Goal: Task Accomplishment & Management: Use online tool/utility

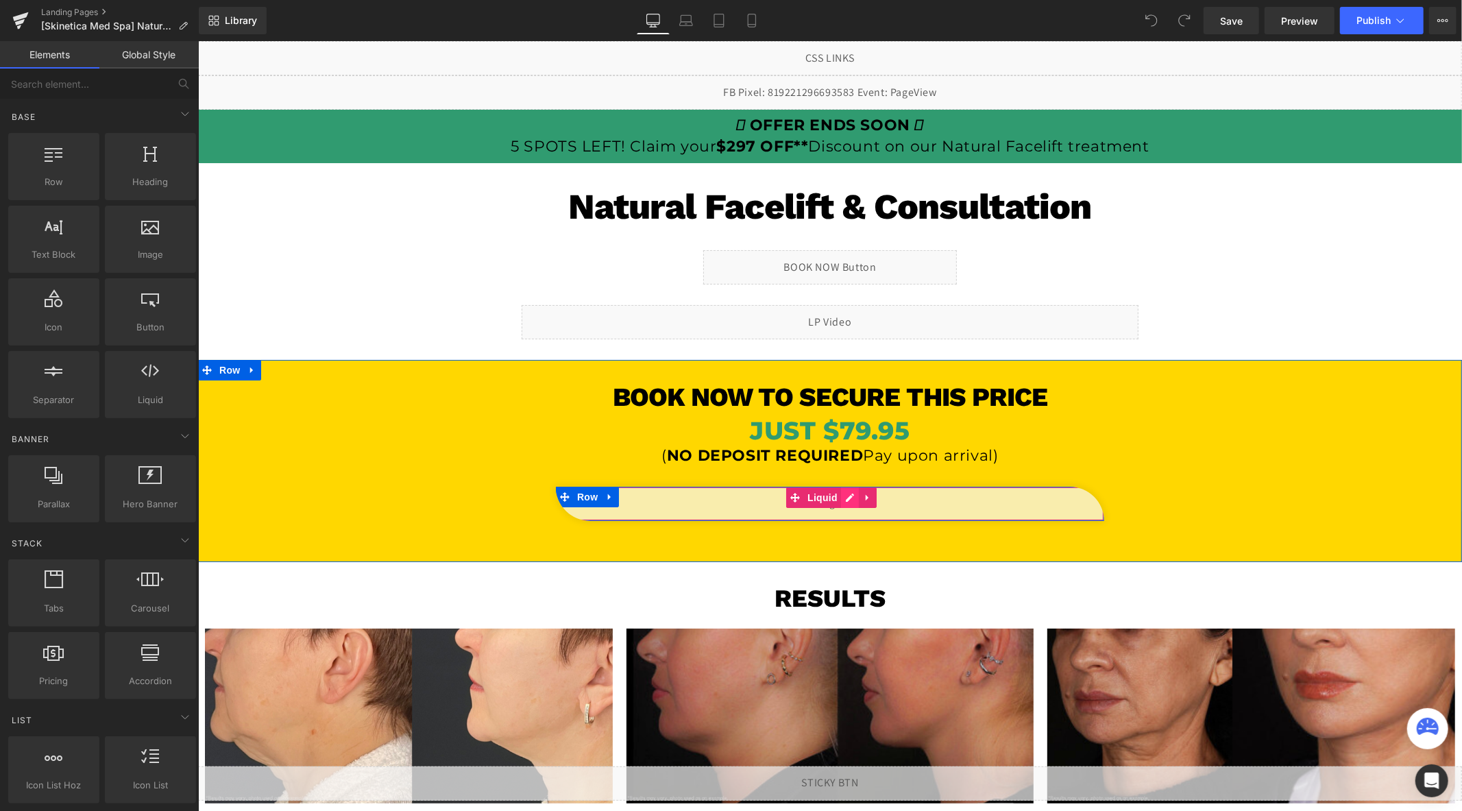
click at [847, 498] on div "Liquid" at bounding box center [829, 503] width 549 height 34
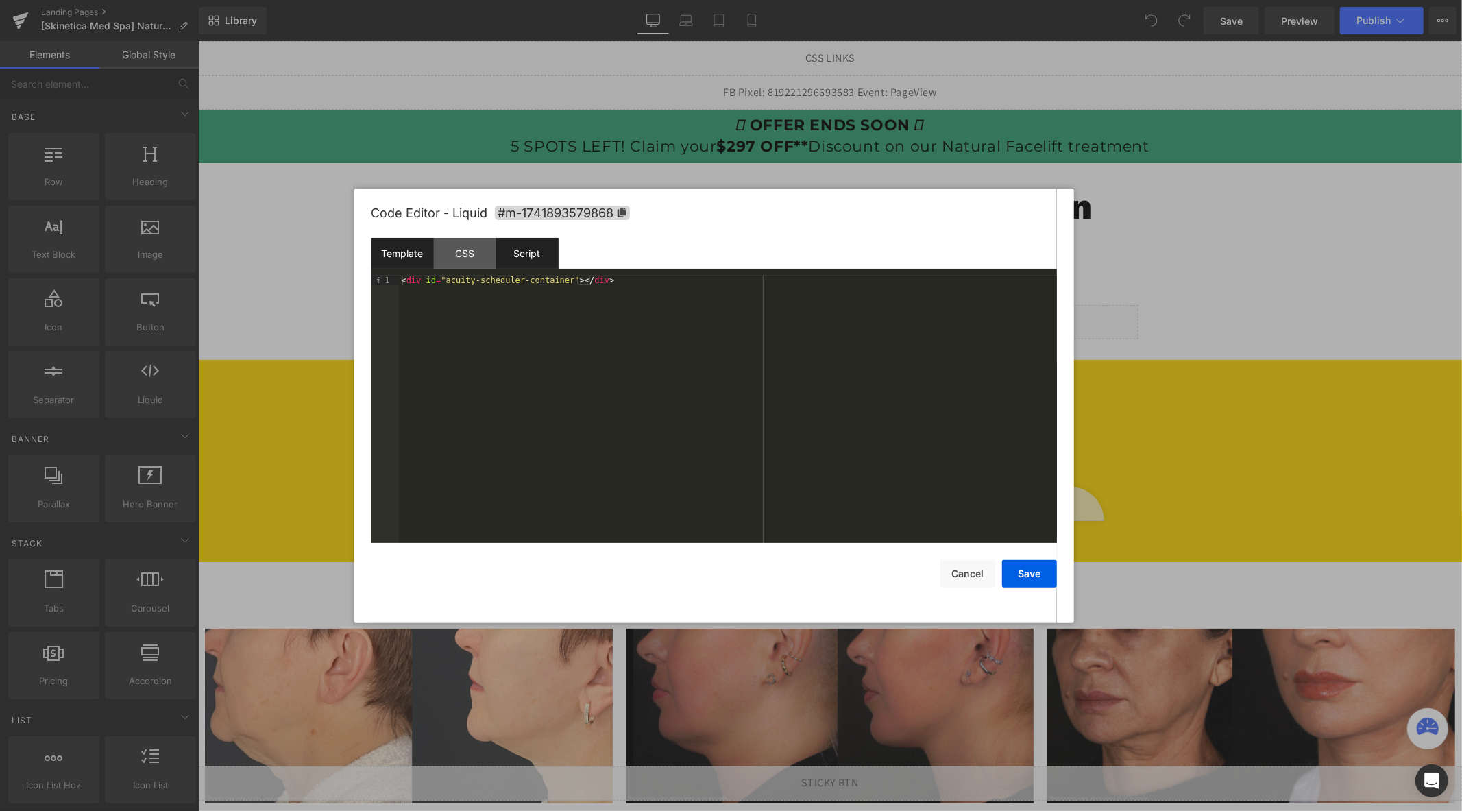
click at [0, 0] on div "Script" at bounding box center [0, 0] width 0 height 0
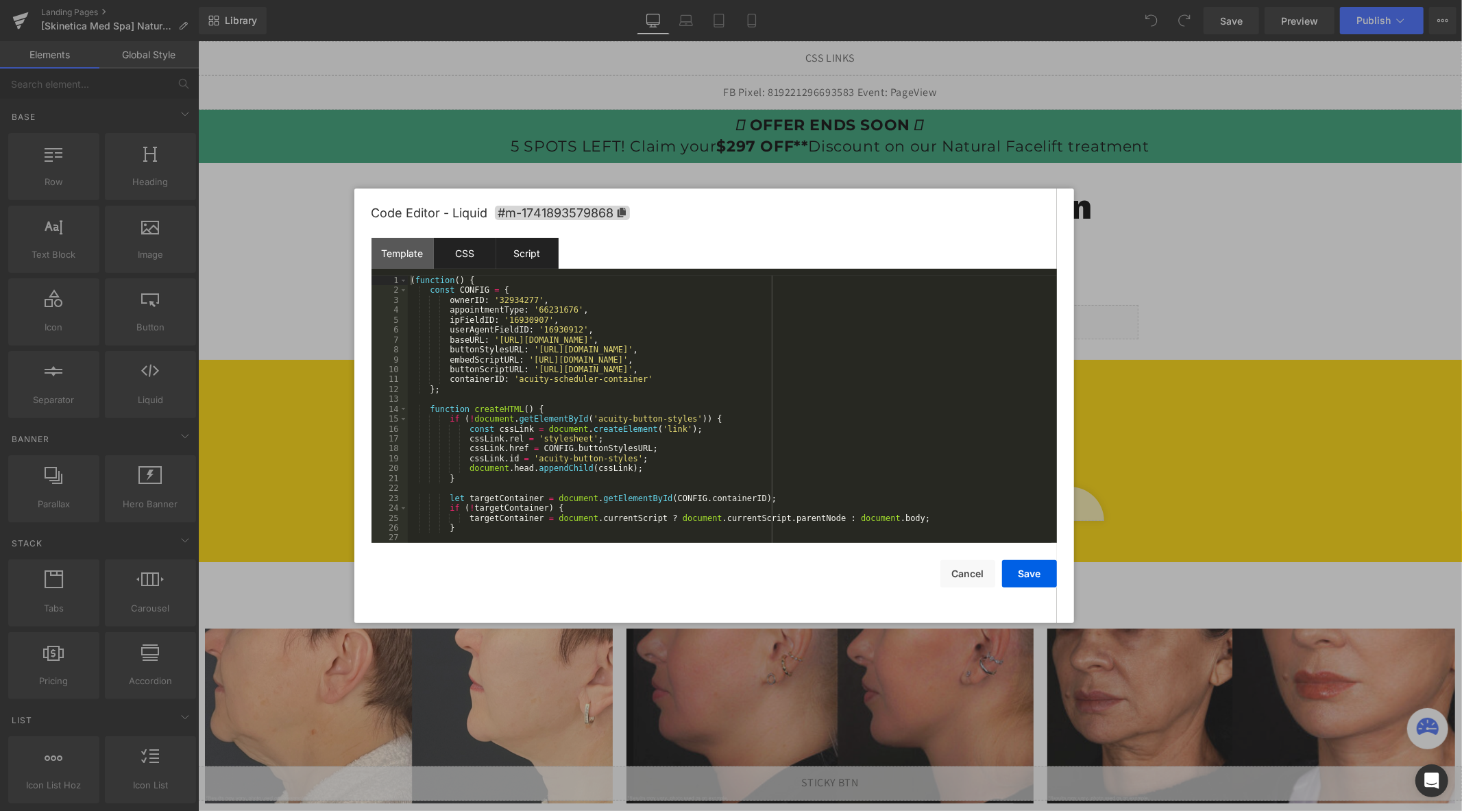
click at [0, 0] on div "CSS" at bounding box center [0, 0] width 0 height 0
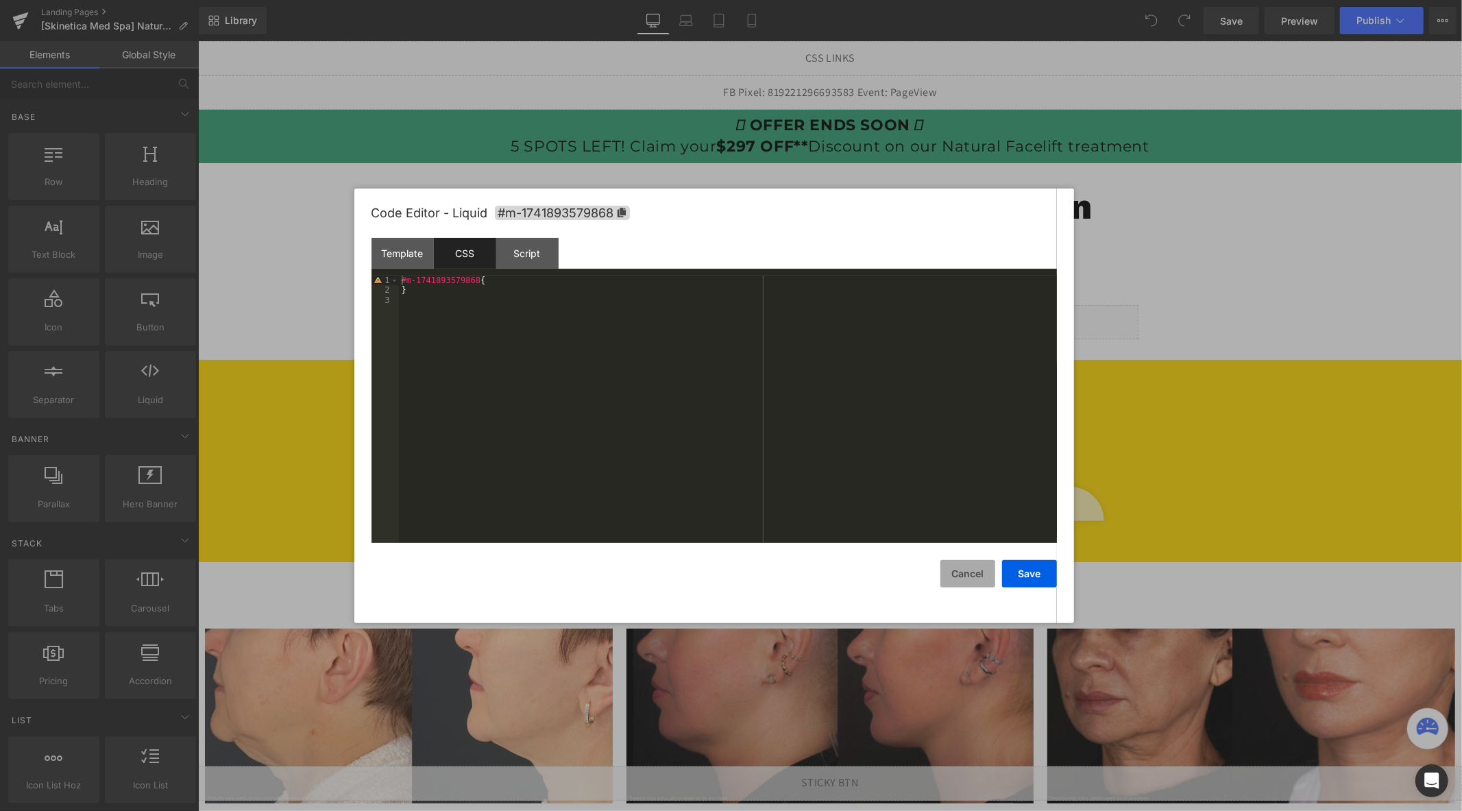
click at [969, 584] on button "Cancel" at bounding box center [968, 573] width 55 height 27
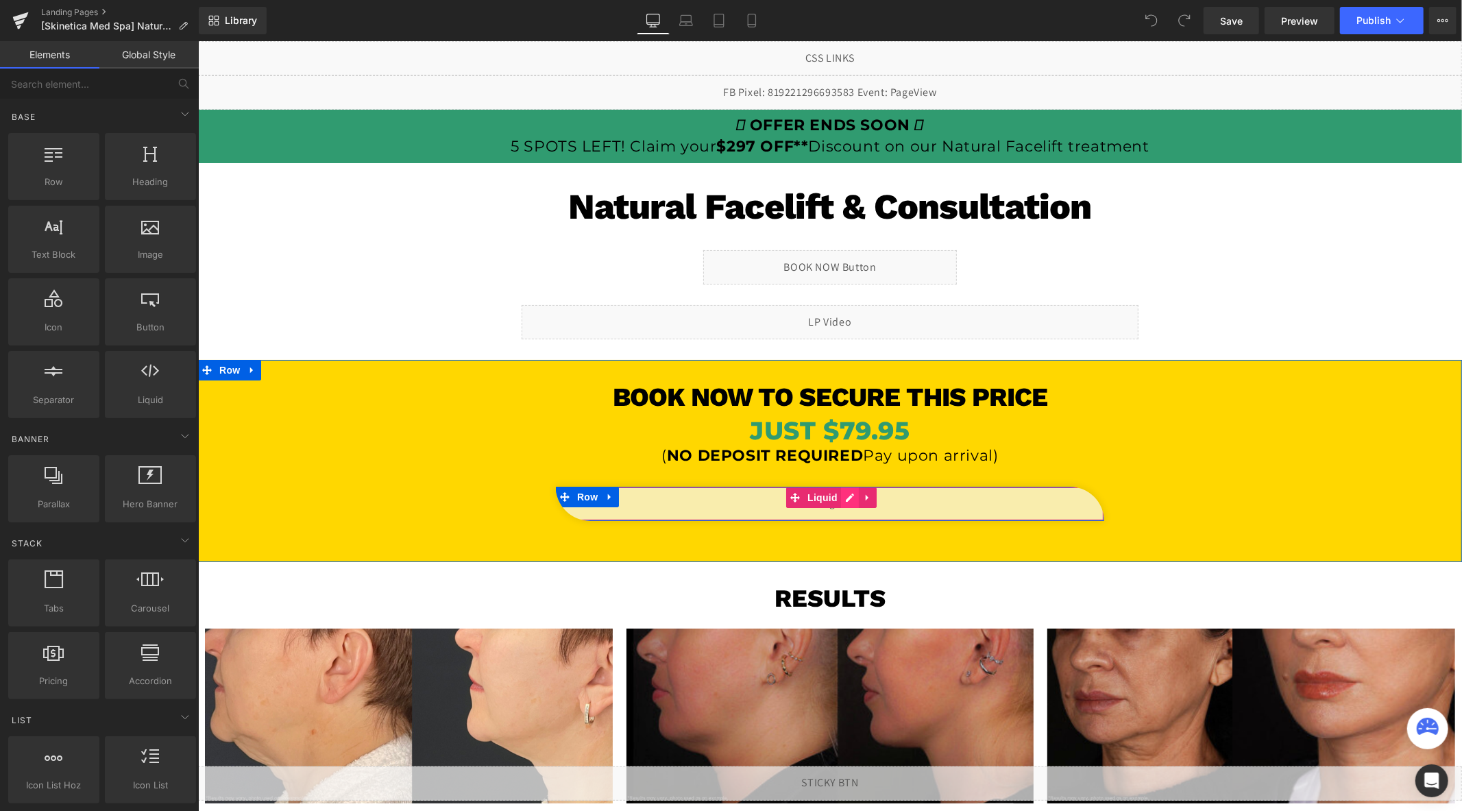
click at [850, 496] on div "Liquid" at bounding box center [829, 503] width 549 height 34
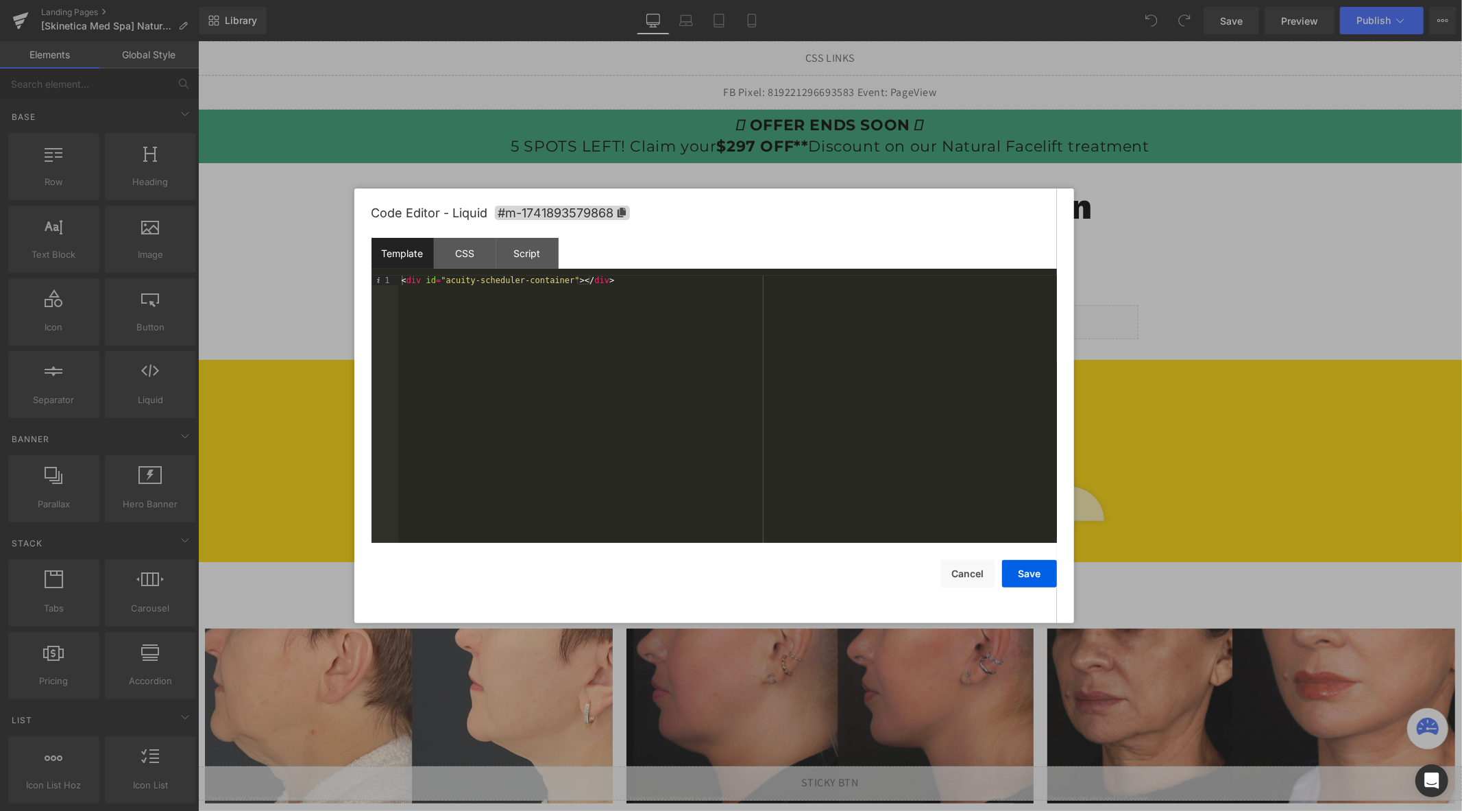
click at [0, 0] on div "< div id = "acuity-scheduler-container" > </ div >" at bounding box center [0, 0] width 0 height 0
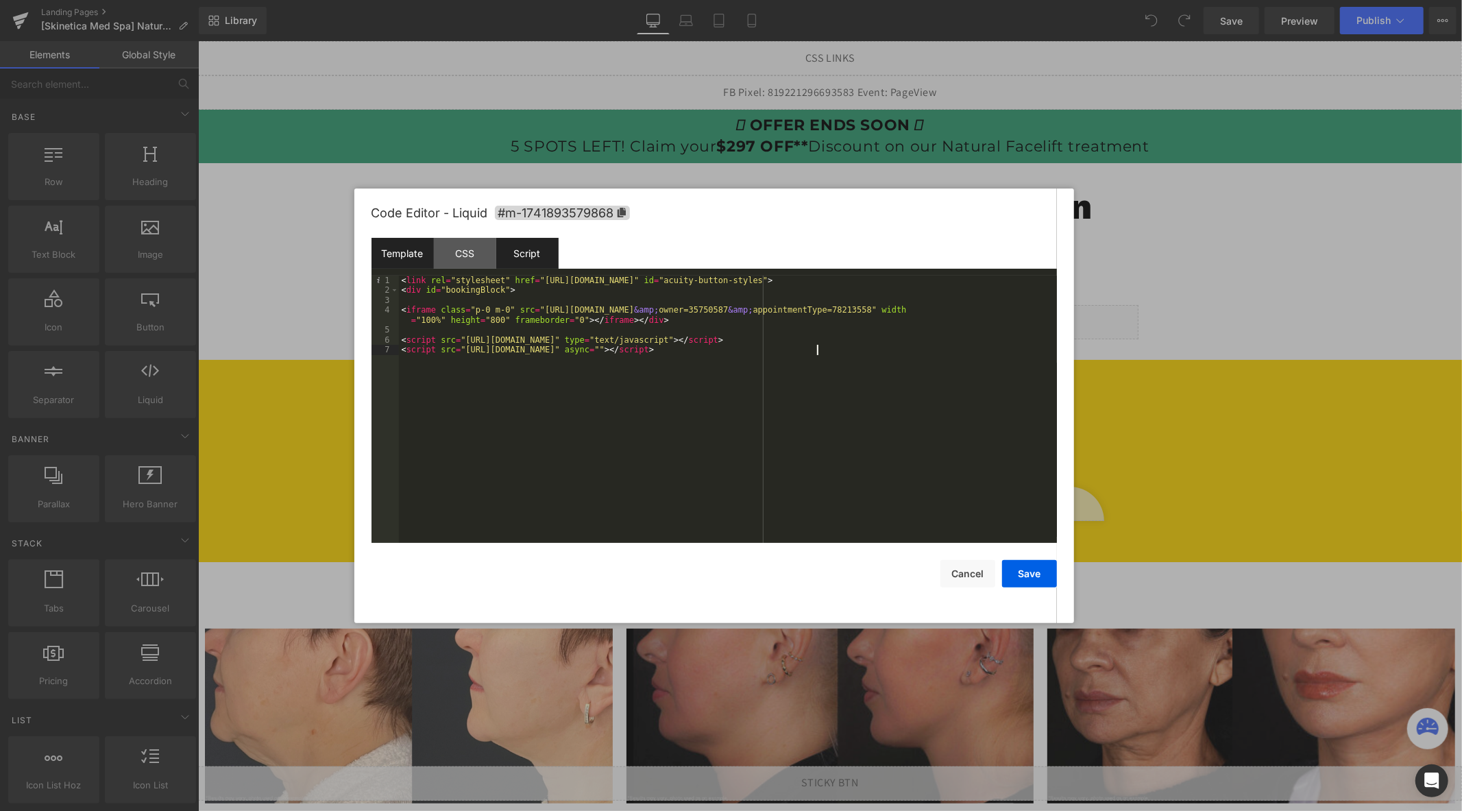
click at [0, 0] on div "Script" at bounding box center [0, 0] width 0 height 0
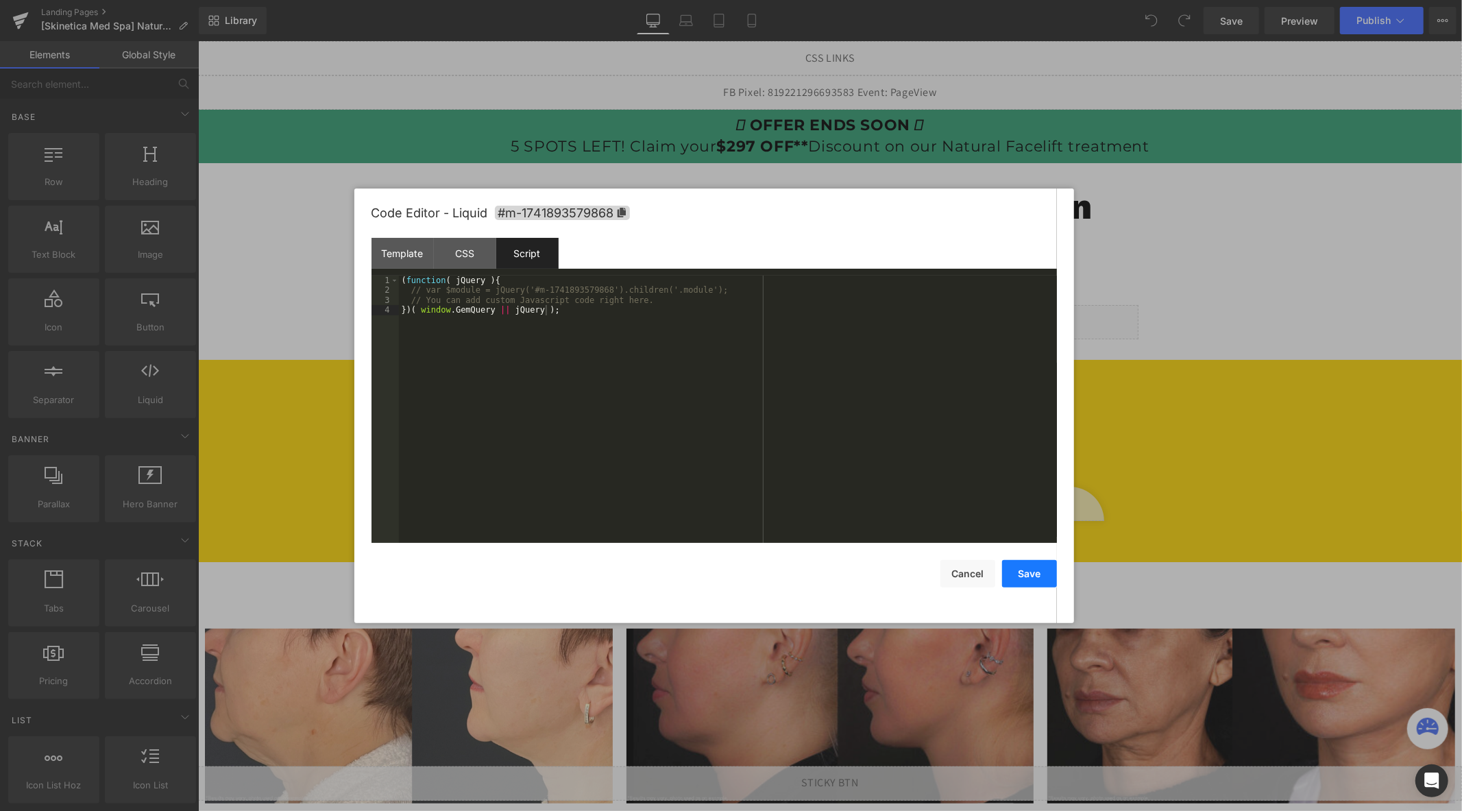
click at [0, 0] on button "Save" at bounding box center [0, 0] width 0 height 0
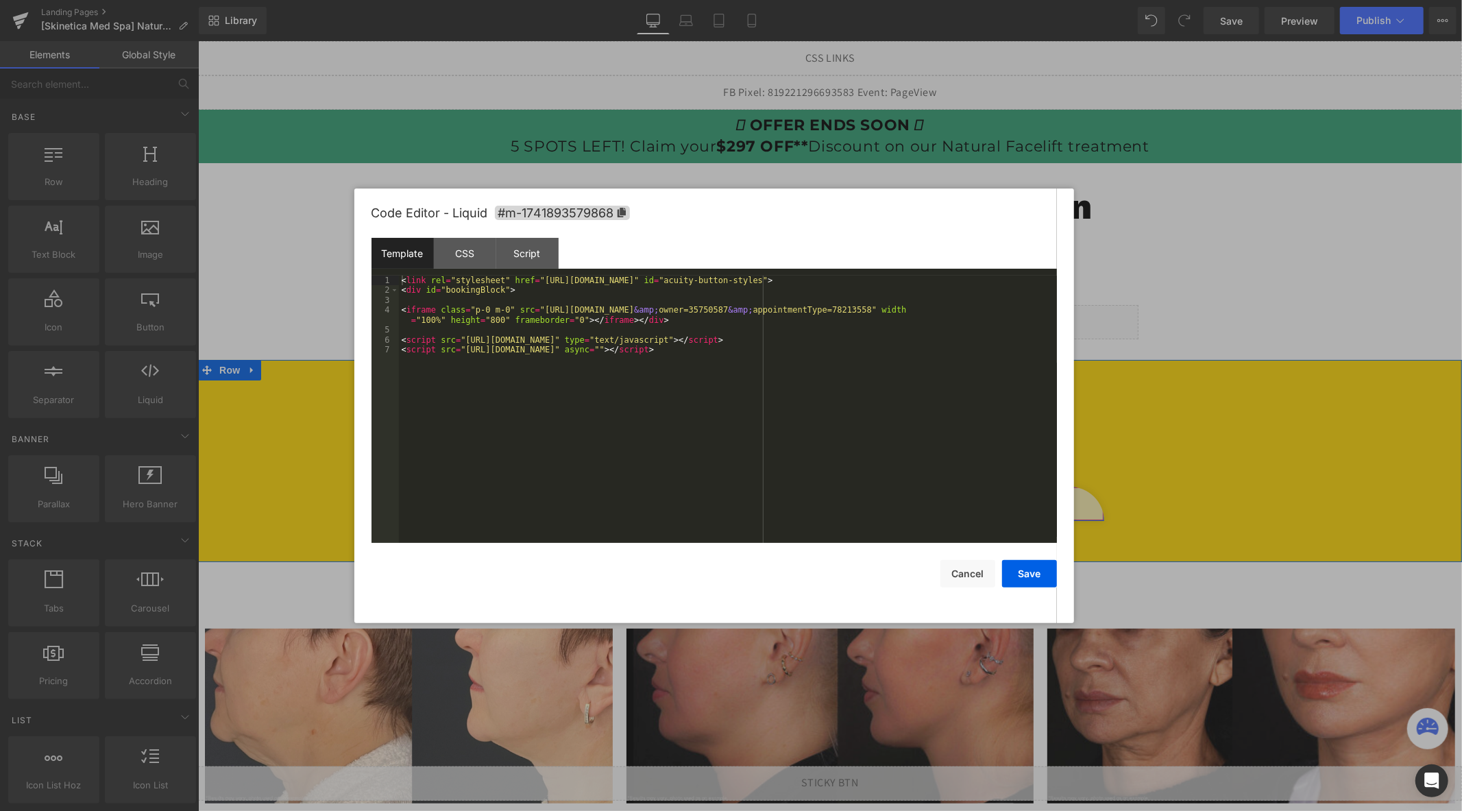
click at [842, 496] on div "Liquid" at bounding box center [829, 503] width 549 height 34
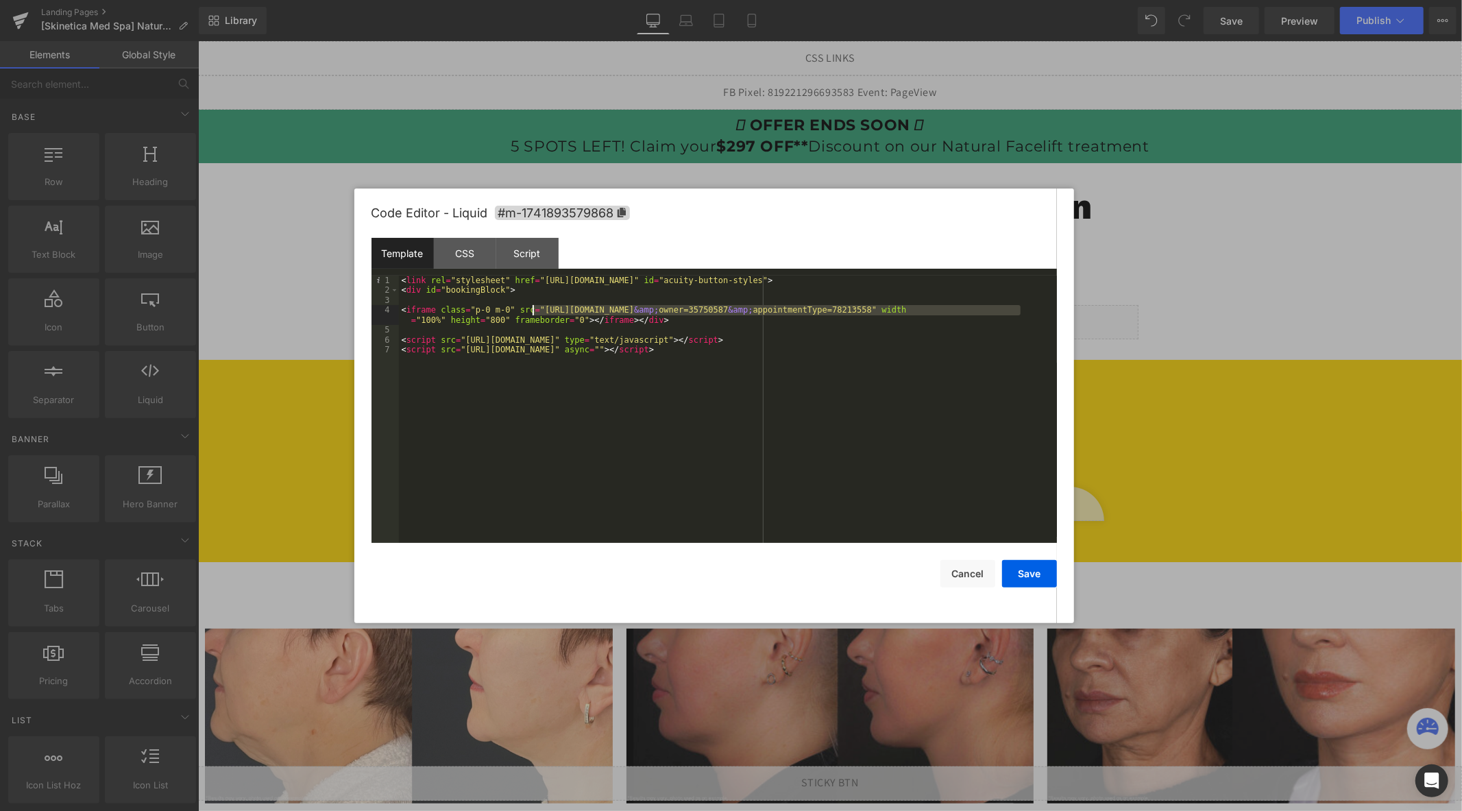
drag, startPoint x: 1020, startPoint y: 311, endPoint x: 533, endPoint y: 311, distance: 486.1
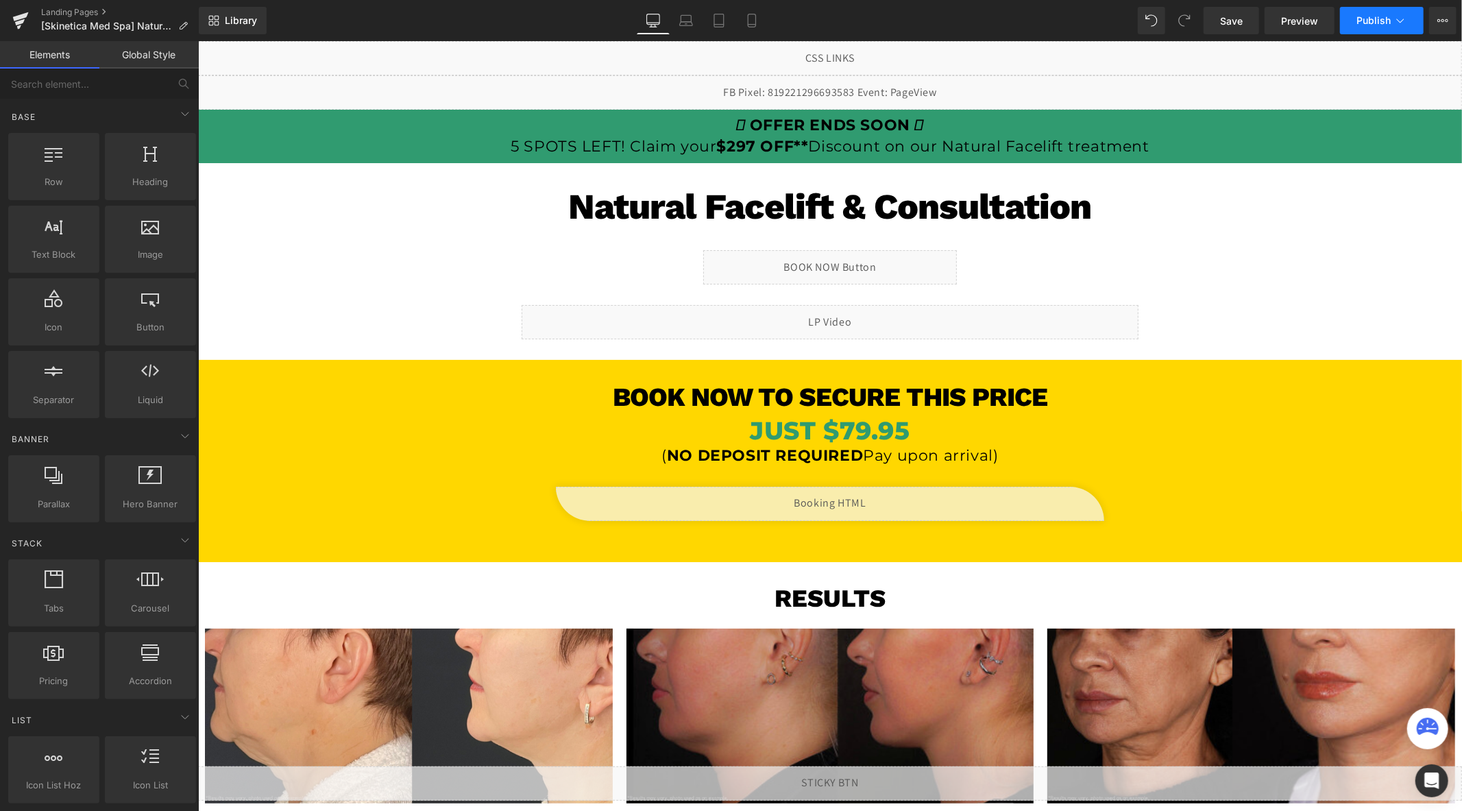
click at [1366, 27] on button "Publish" at bounding box center [1382, 20] width 84 height 27
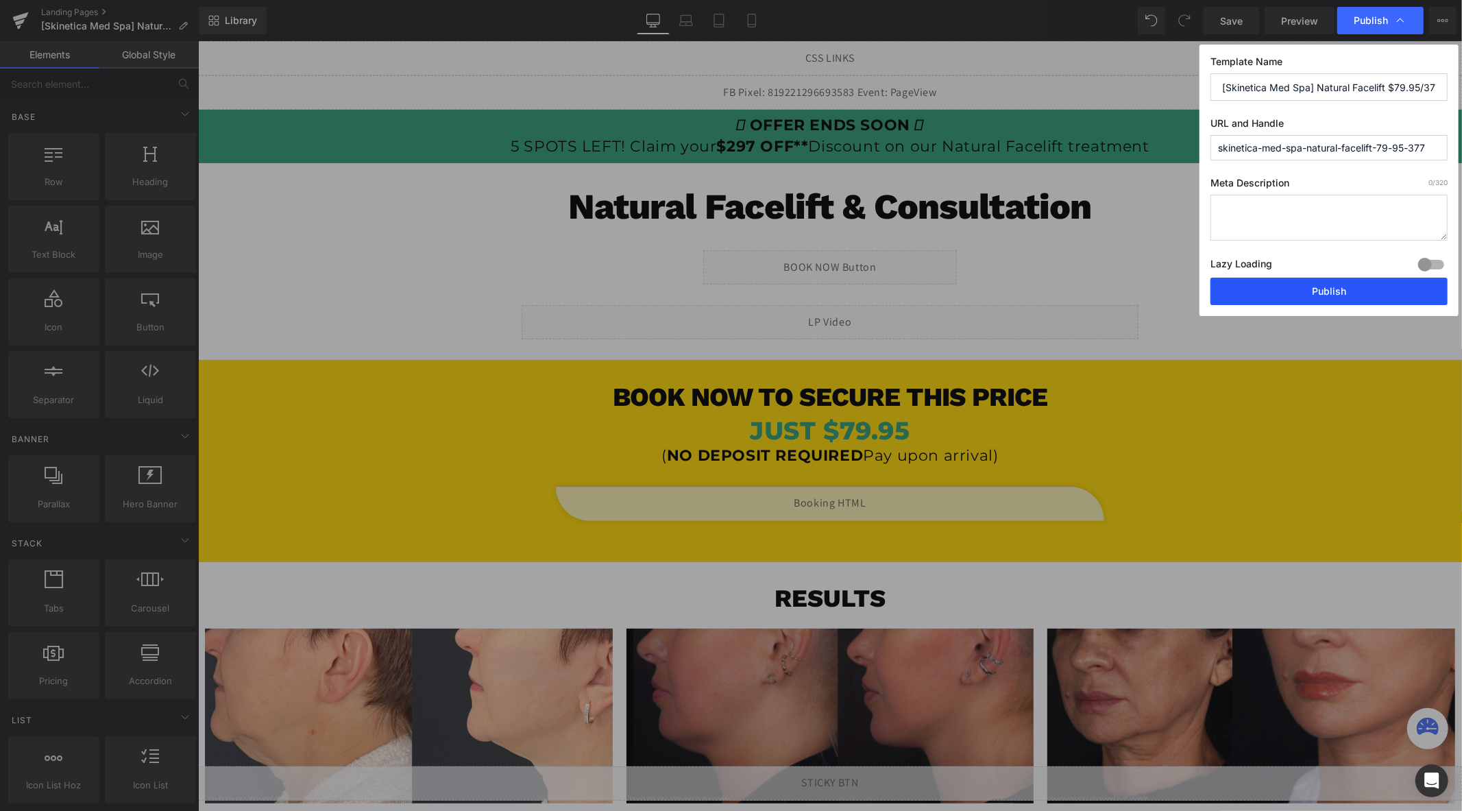
drag, startPoint x: 1283, startPoint y: 292, endPoint x: 12, endPoint y: 305, distance: 1271.2
click at [0, 0] on button "Publish" at bounding box center [0, 0] width 0 height 0
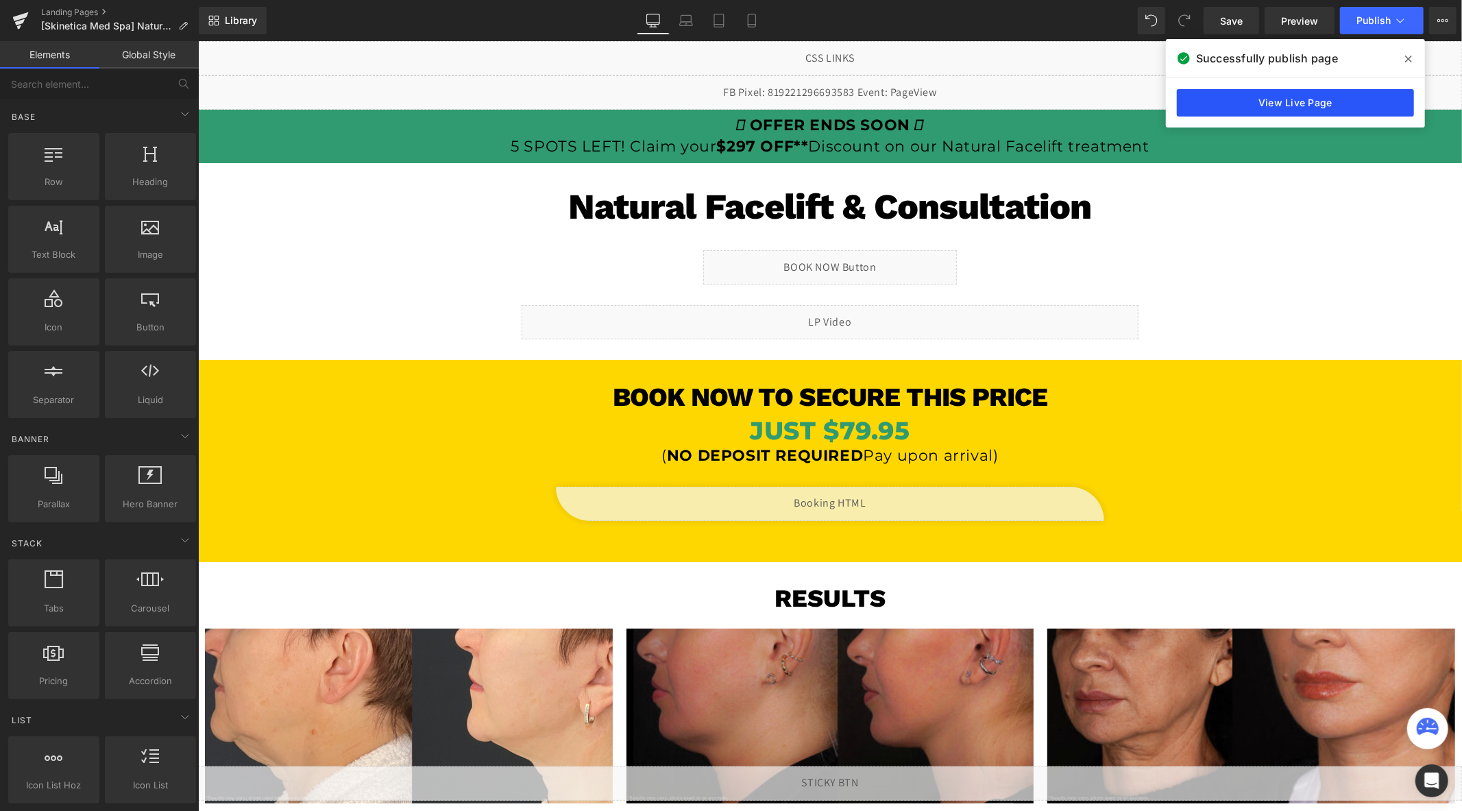
click at [1251, 105] on link "View Live Page" at bounding box center [1295, 102] width 237 height 27
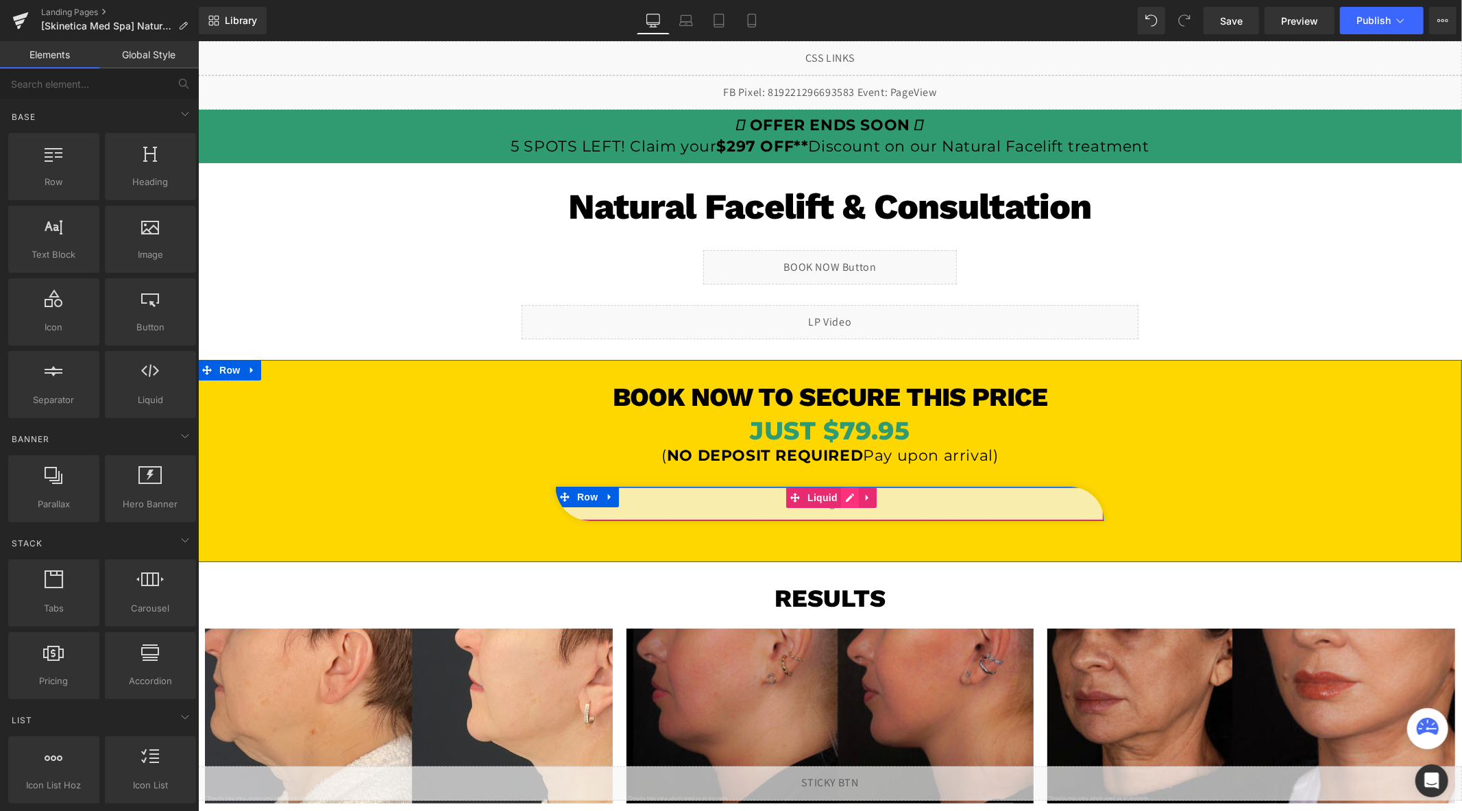
click at [843, 498] on div "Liquid" at bounding box center [829, 503] width 549 height 34
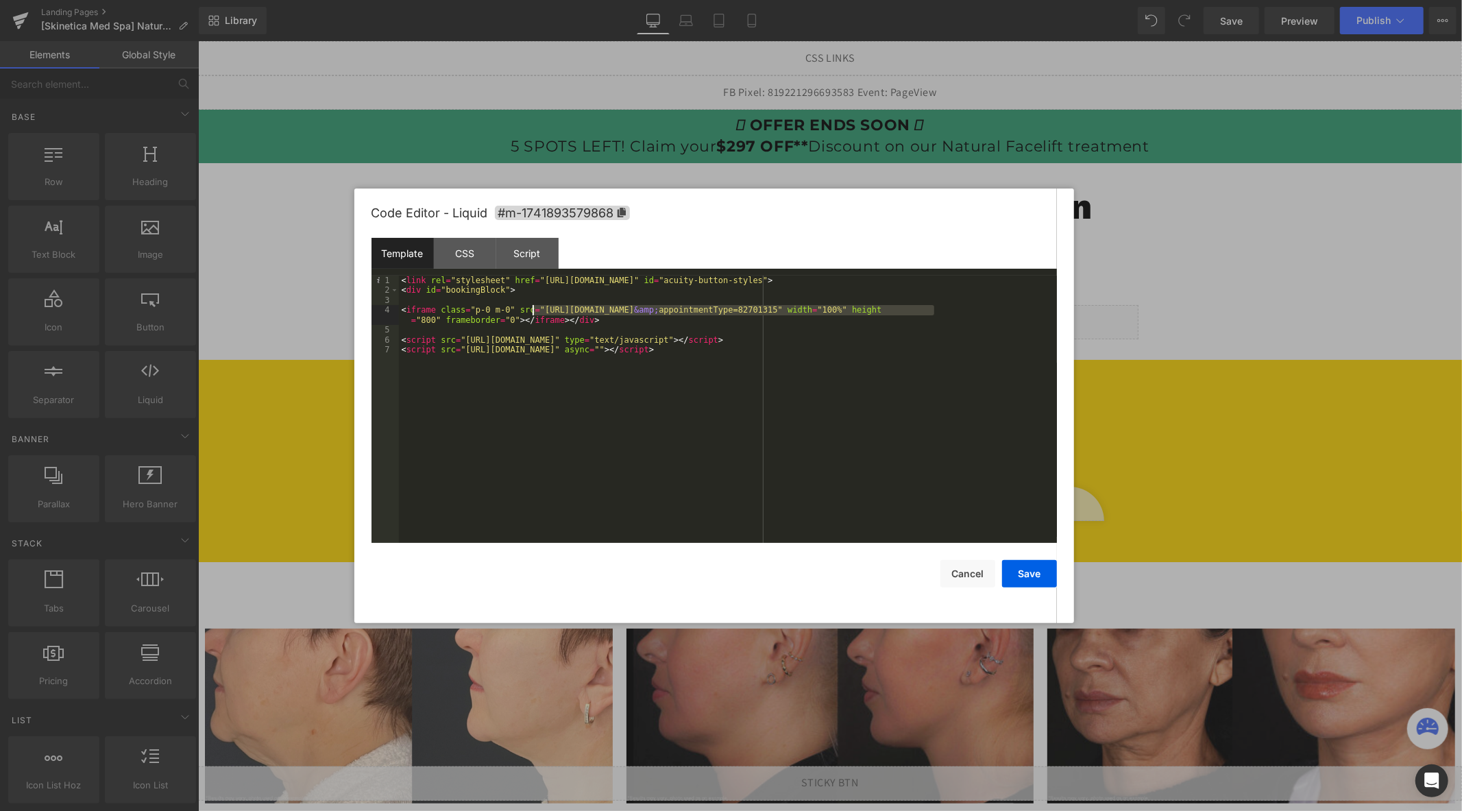
drag, startPoint x: 935, startPoint y: 313, endPoint x: 532, endPoint y: 309, distance: 402.5
click at [0, 0] on button "Save" at bounding box center [0, 0] width 0 height 0
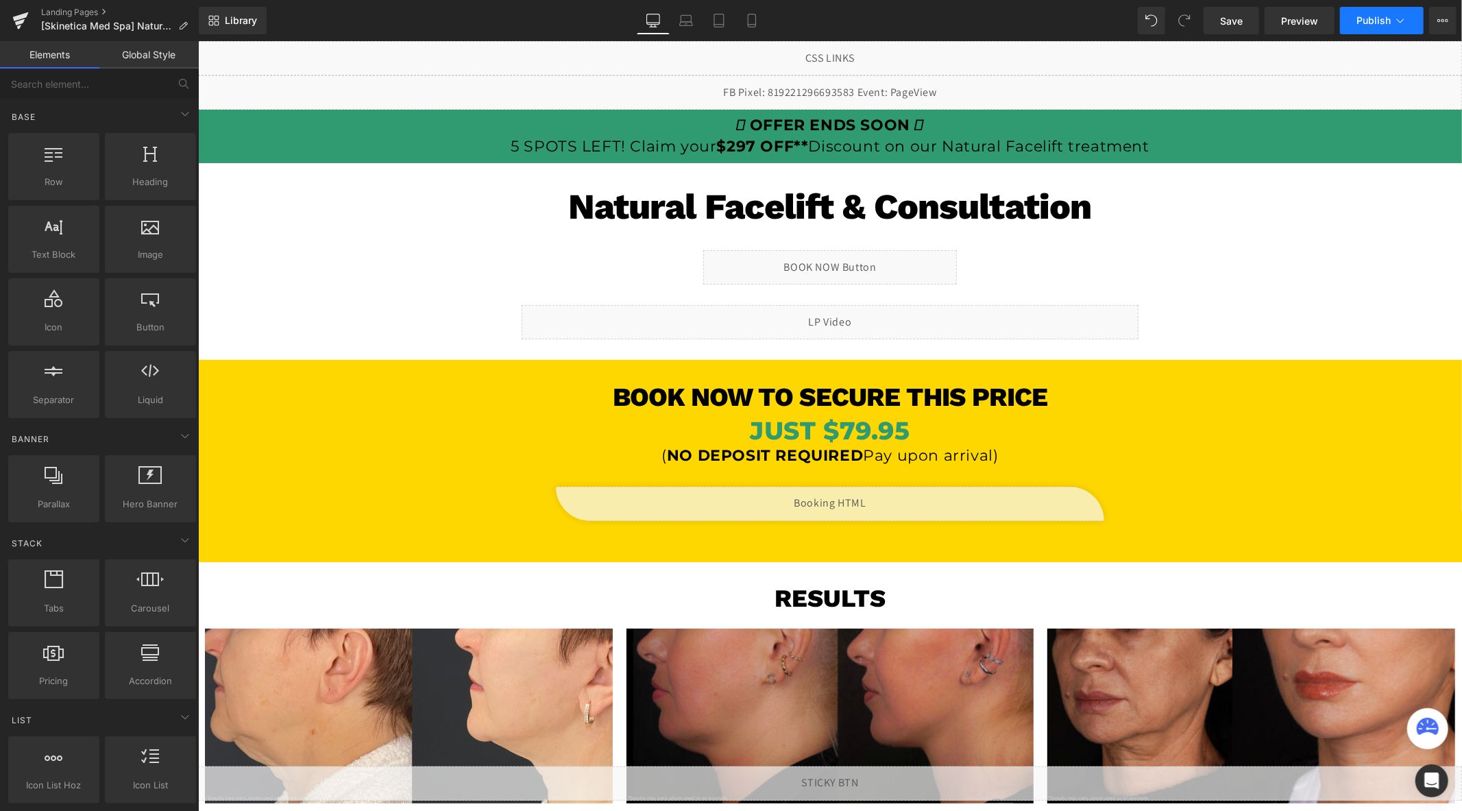
click at [1361, 21] on span "Publish" at bounding box center [1374, 20] width 34 height 11
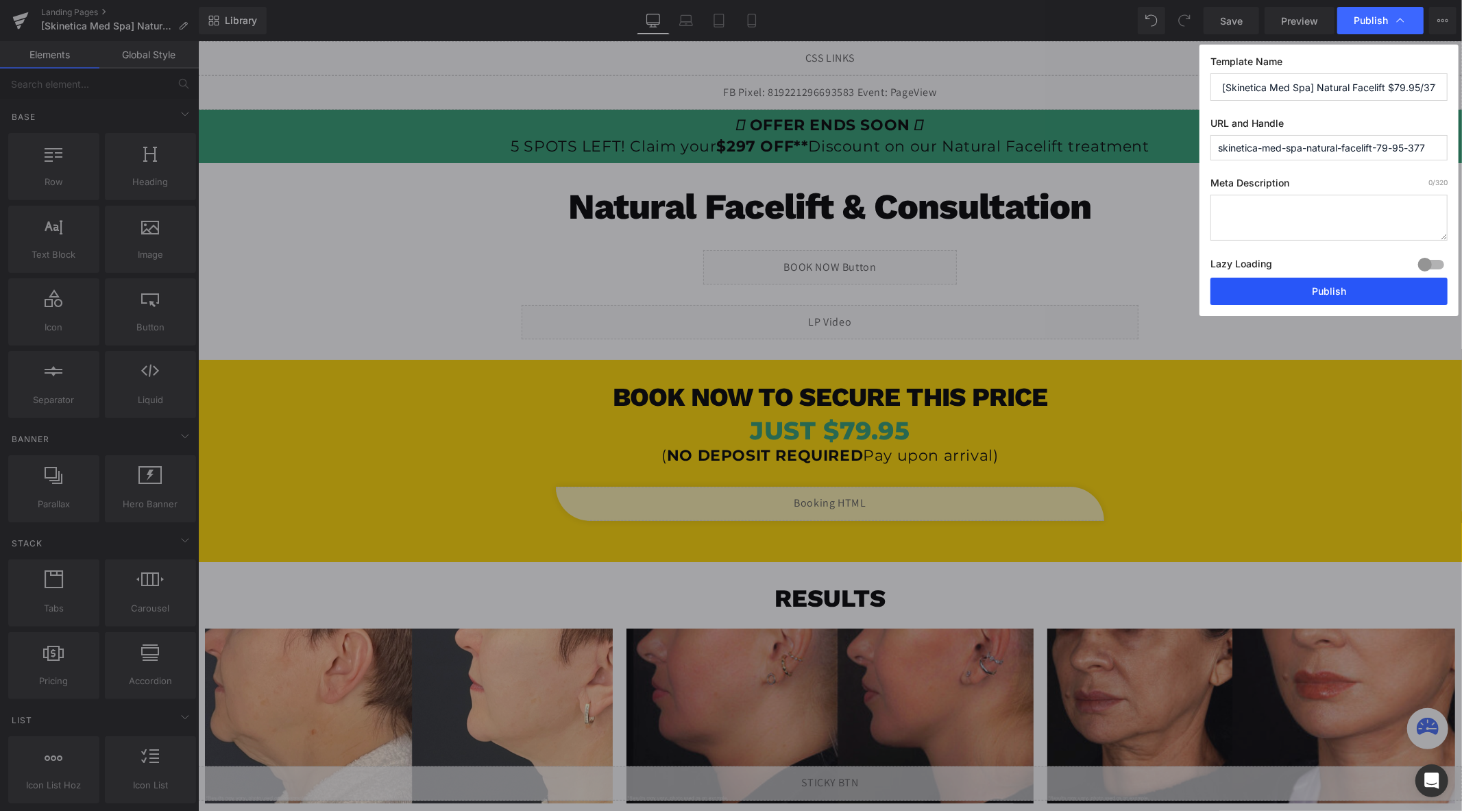
click at [0, 0] on button "Publish" at bounding box center [0, 0] width 0 height 0
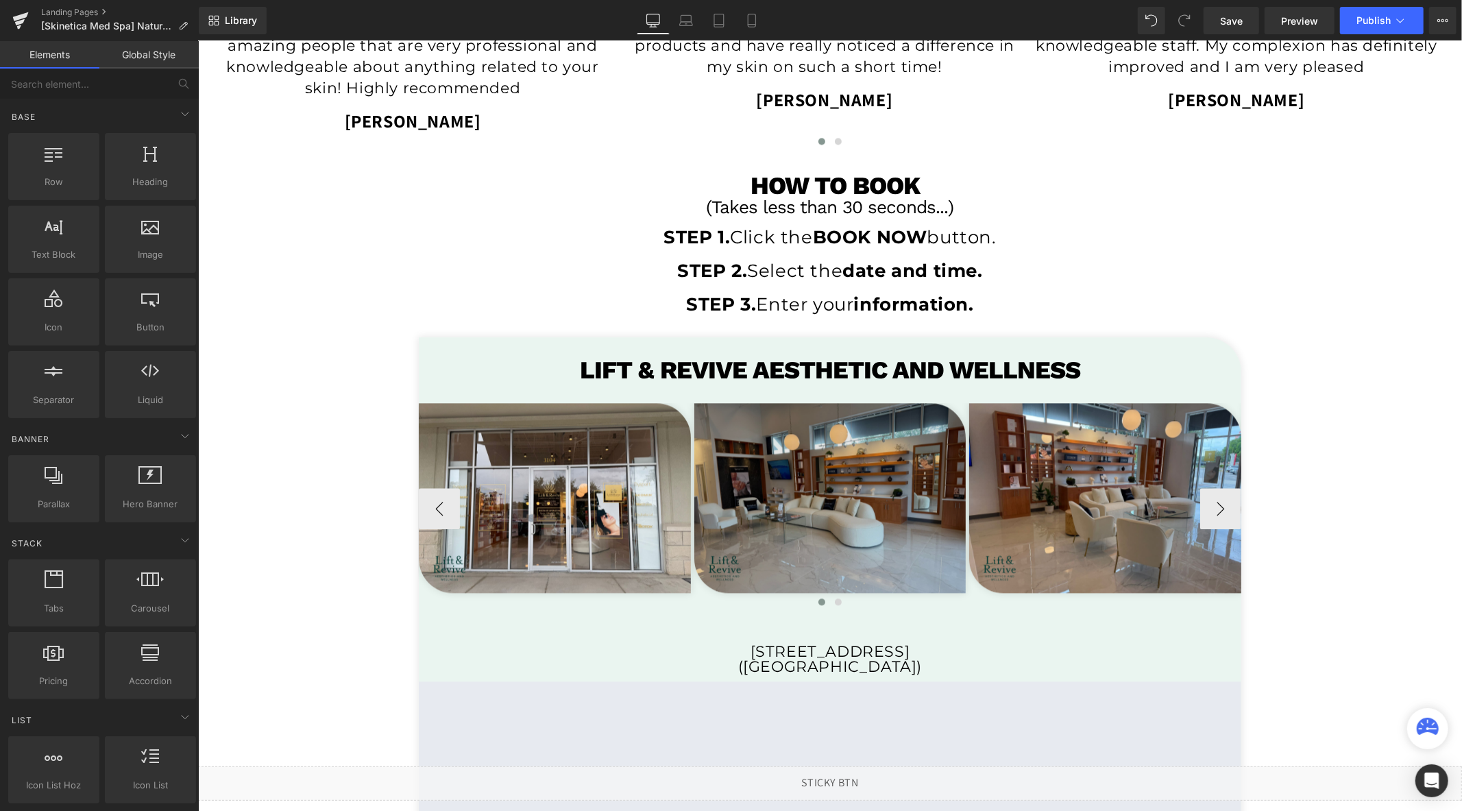
scroll to position [2514, 0]
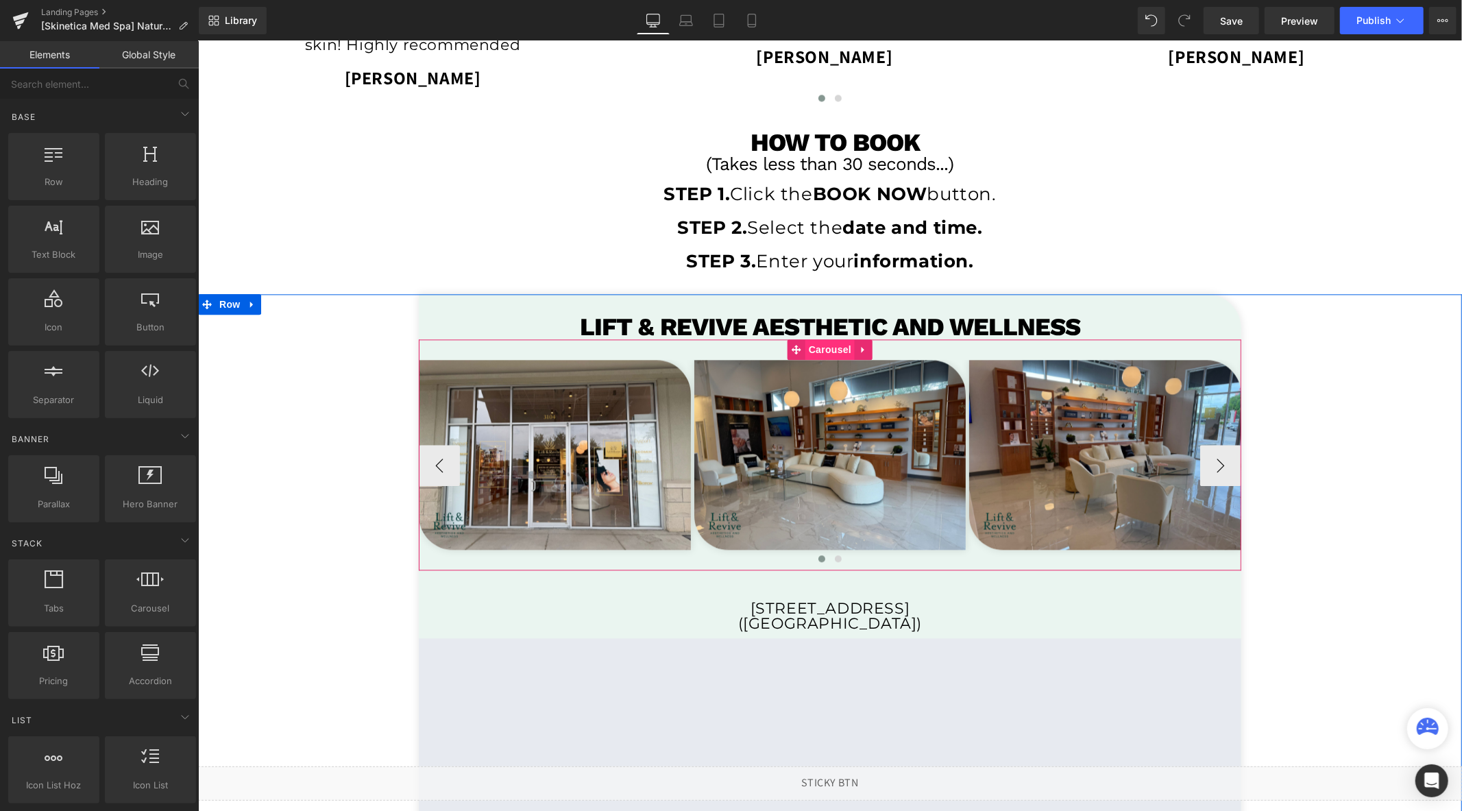
click at [805, 345] on span "Carousel" at bounding box center [829, 349] width 49 height 21
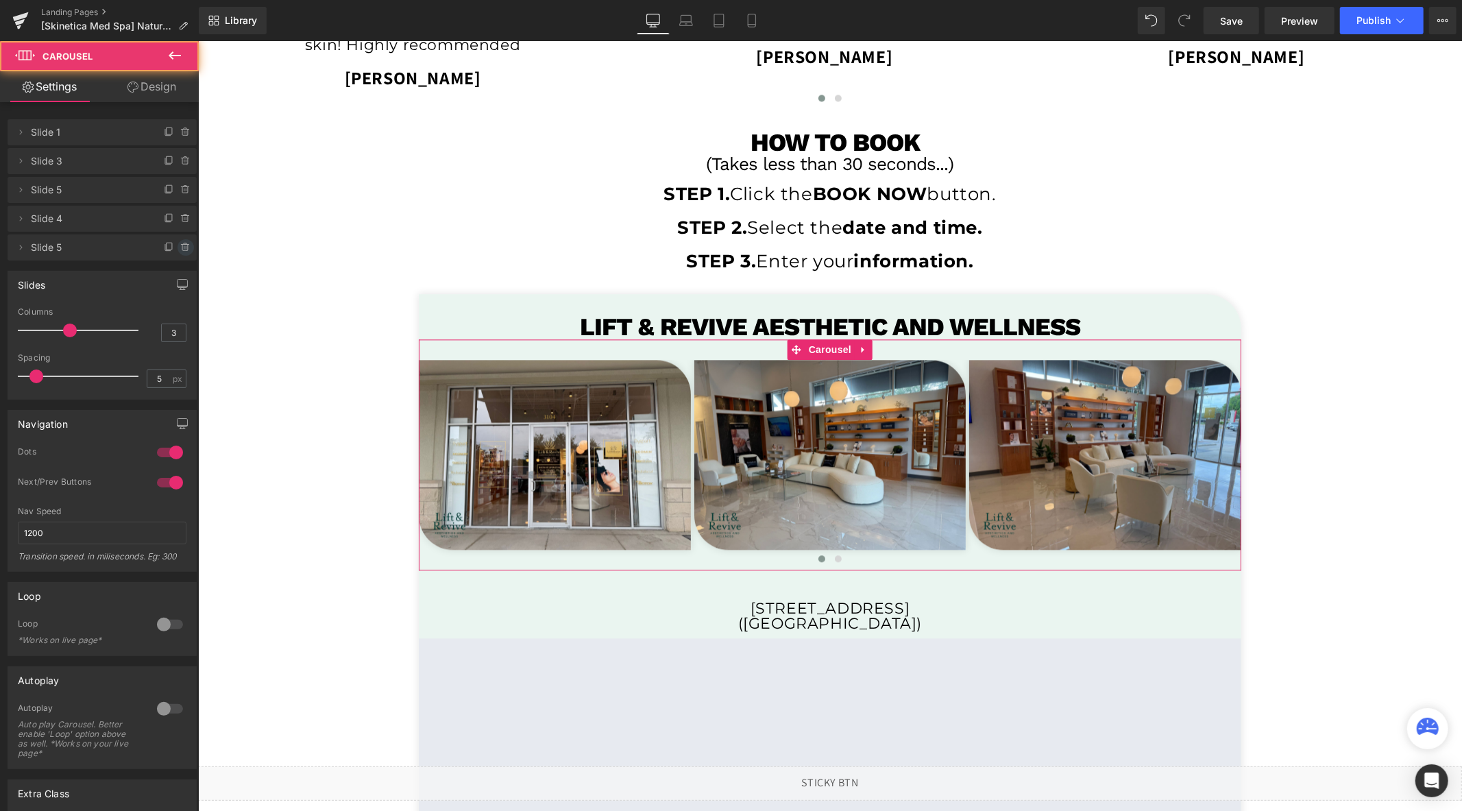
click at [181, 247] on icon at bounding box center [185, 247] width 11 height 11
click at [180, 244] on button "Delete" at bounding box center [170, 248] width 43 height 18
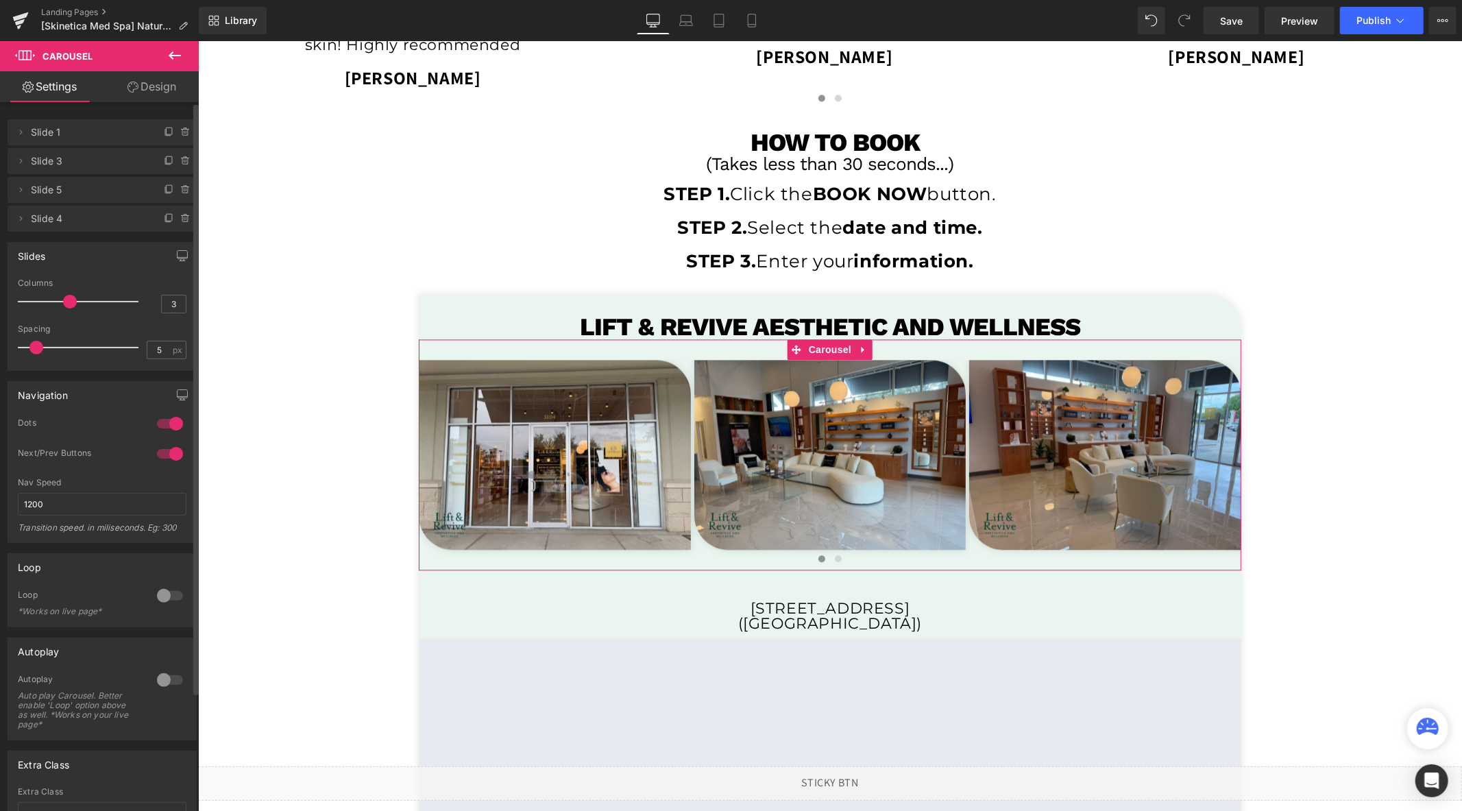
click at [183, 215] on icon at bounding box center [185, 218] width 11 height 11
click at [182, 215] on button "Delete" at bounding box center [174, 219] width 43 height 18
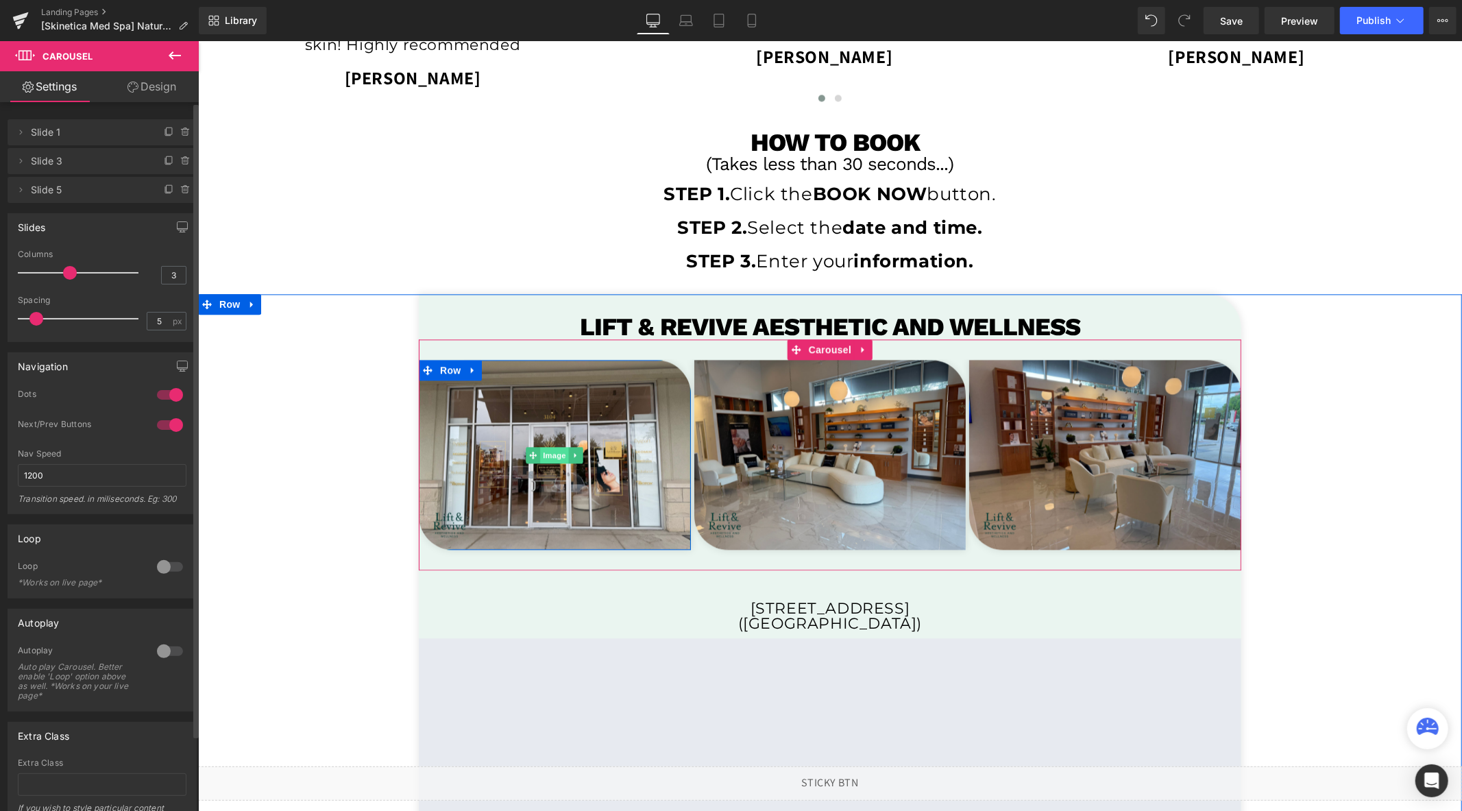
click at [547, 459] on span "Image" at bounding box center [554, 454] width 29 height 16
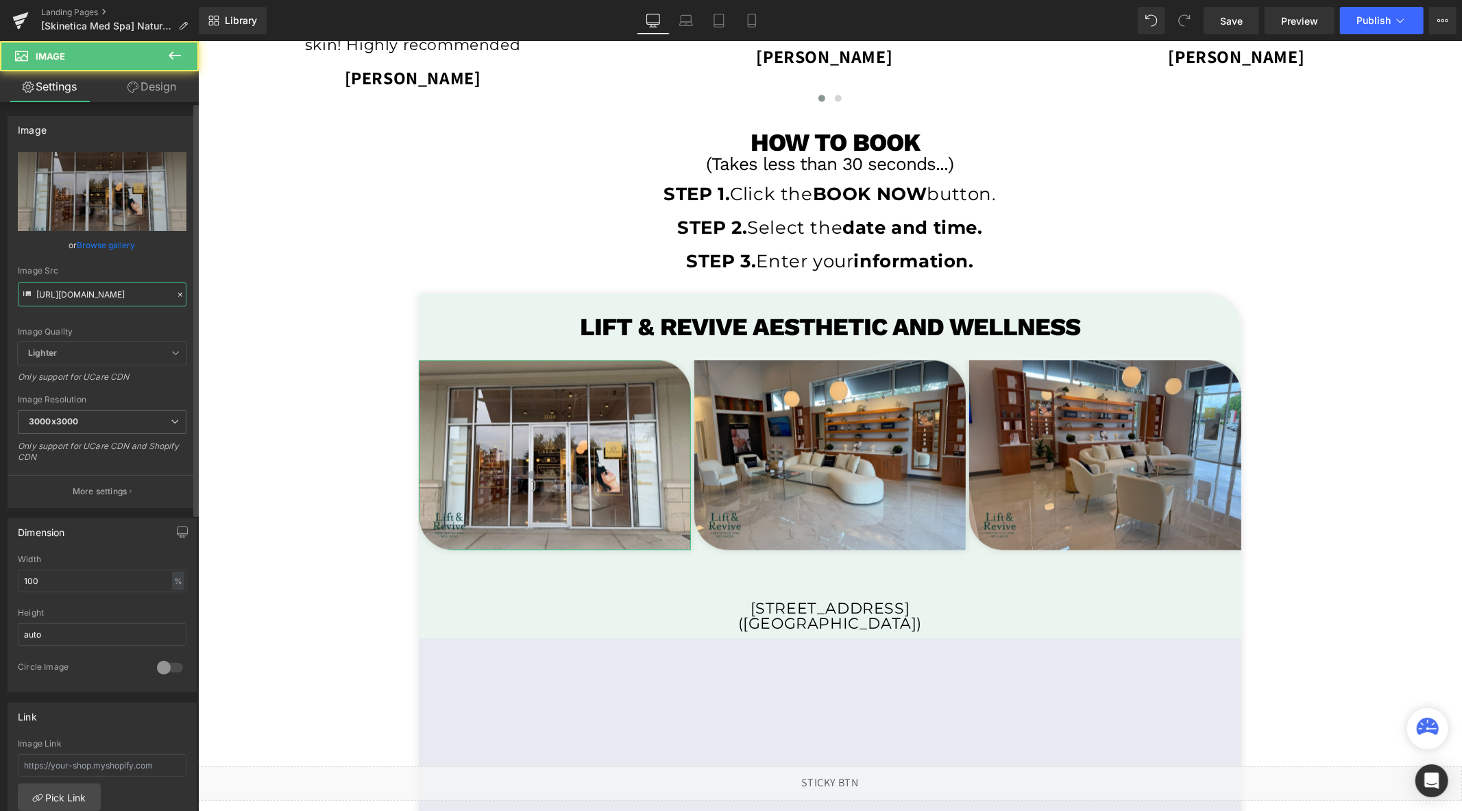
click at [99, 289] on input "https://cdn.shopify.com/s/files/1/0758/1601/0010/files/LR_SO_3000x3000.png?v=17…" at bounding box center [102, 294] width 169 height 24
paste input "skinetica_temp.png?v=1756238032"
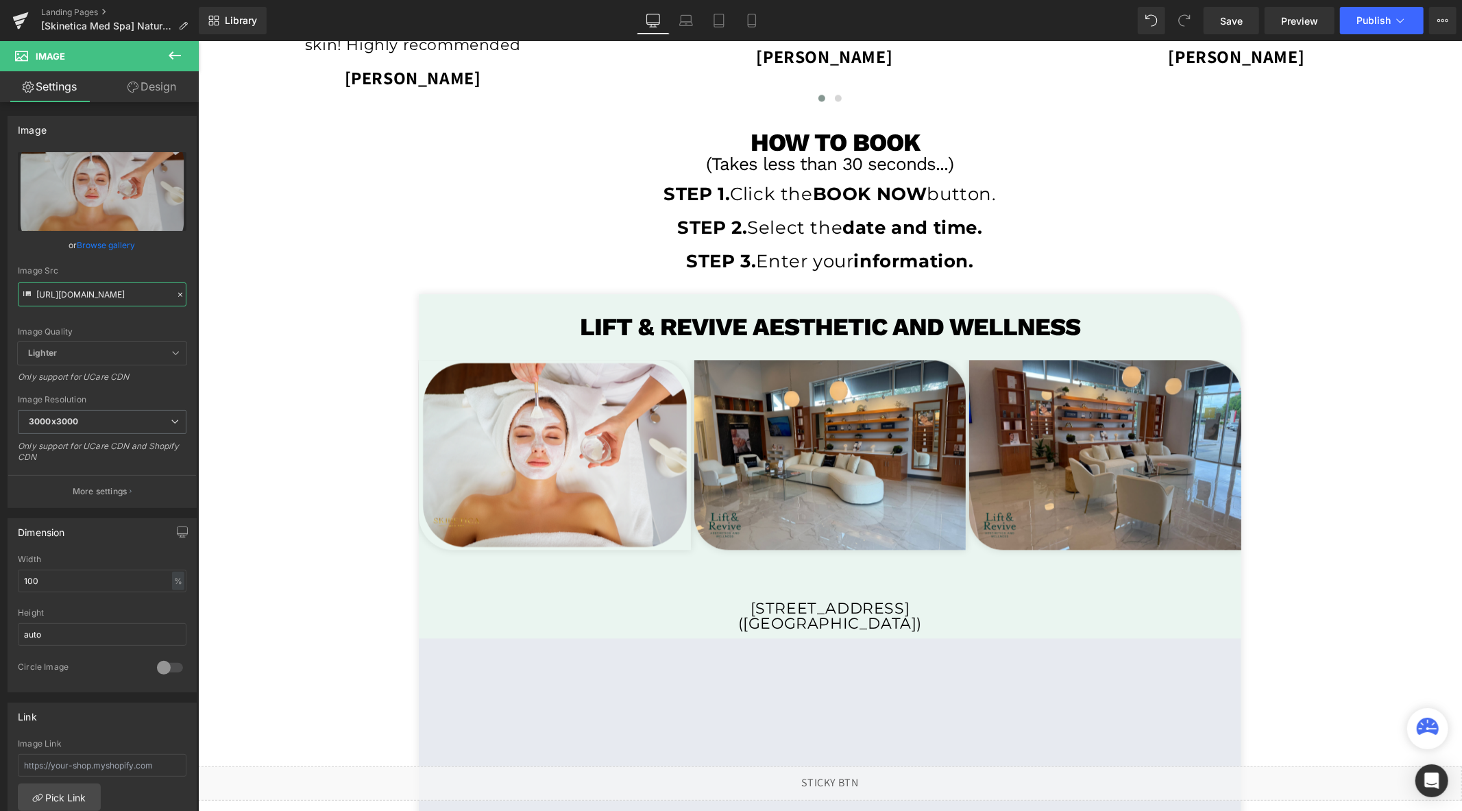
type input "https://cdn.shopify.com/s/files/1/0758/1601/0010/files/skinetica_temp_3000x3000…"
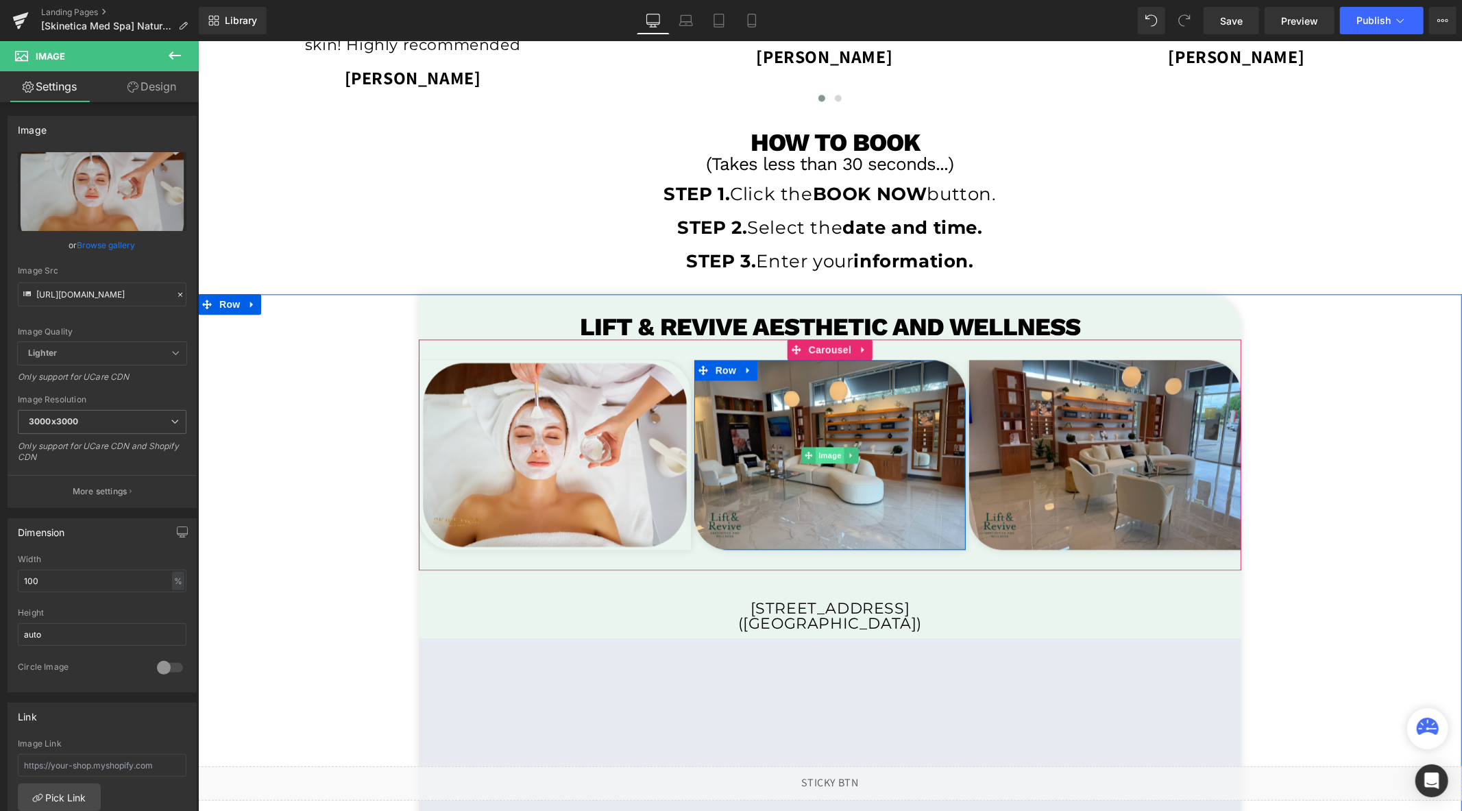
click at [822, 455] on span "Image" at bounding box center [829, 454] width 29 height 16
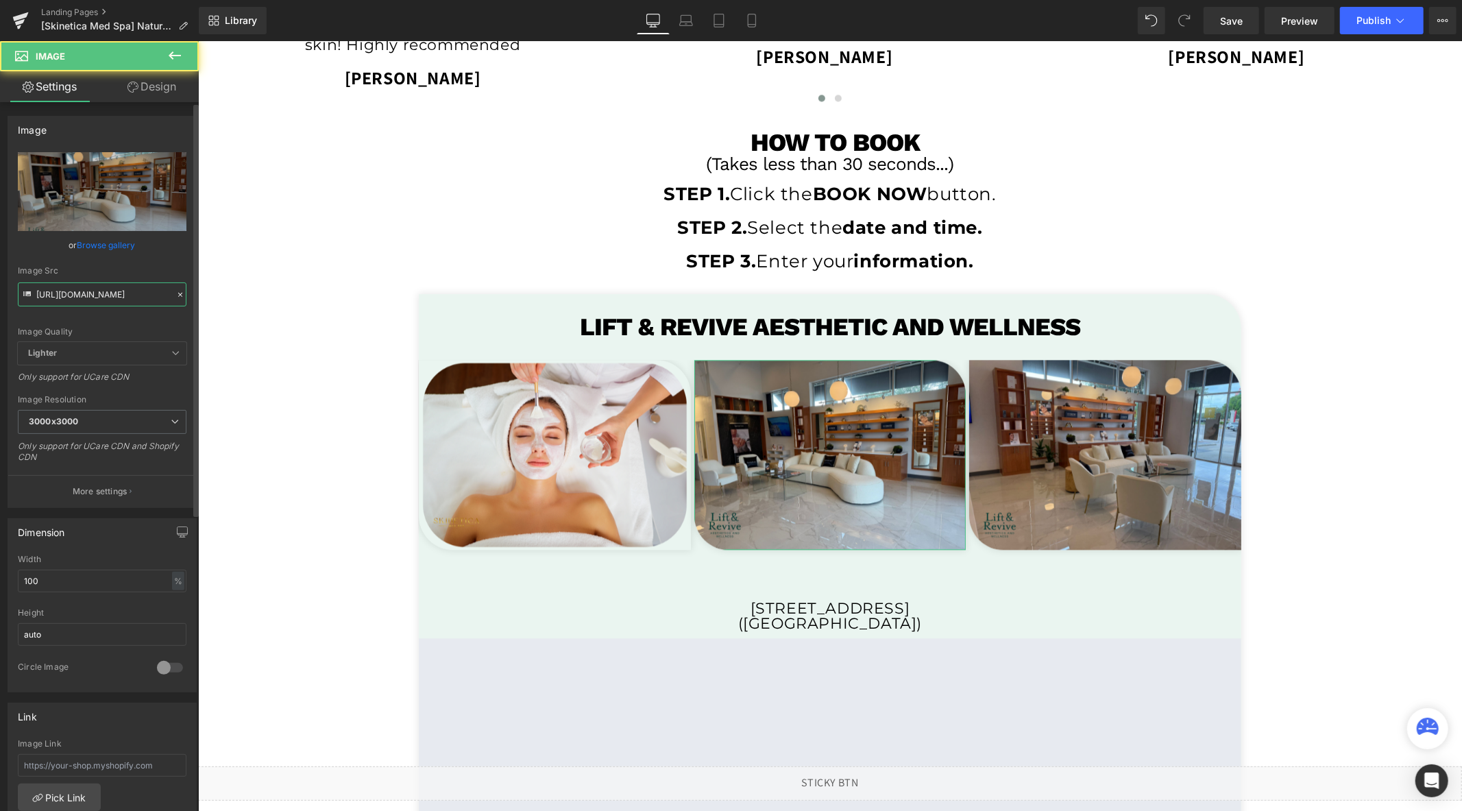
click at [108, 291] on input "https://cdn.shopify.com/s/files/1/0758/1601/0010/files/LR_SO_2_3000x3000.png?v=…" at bounding box center [102, 294] width 169 height 24
paste input "text"
type input "https://cdn.shopify.com/s/files/1/0758/1601/0010/files/LR_SO_2_3000x3000.png?v=…"
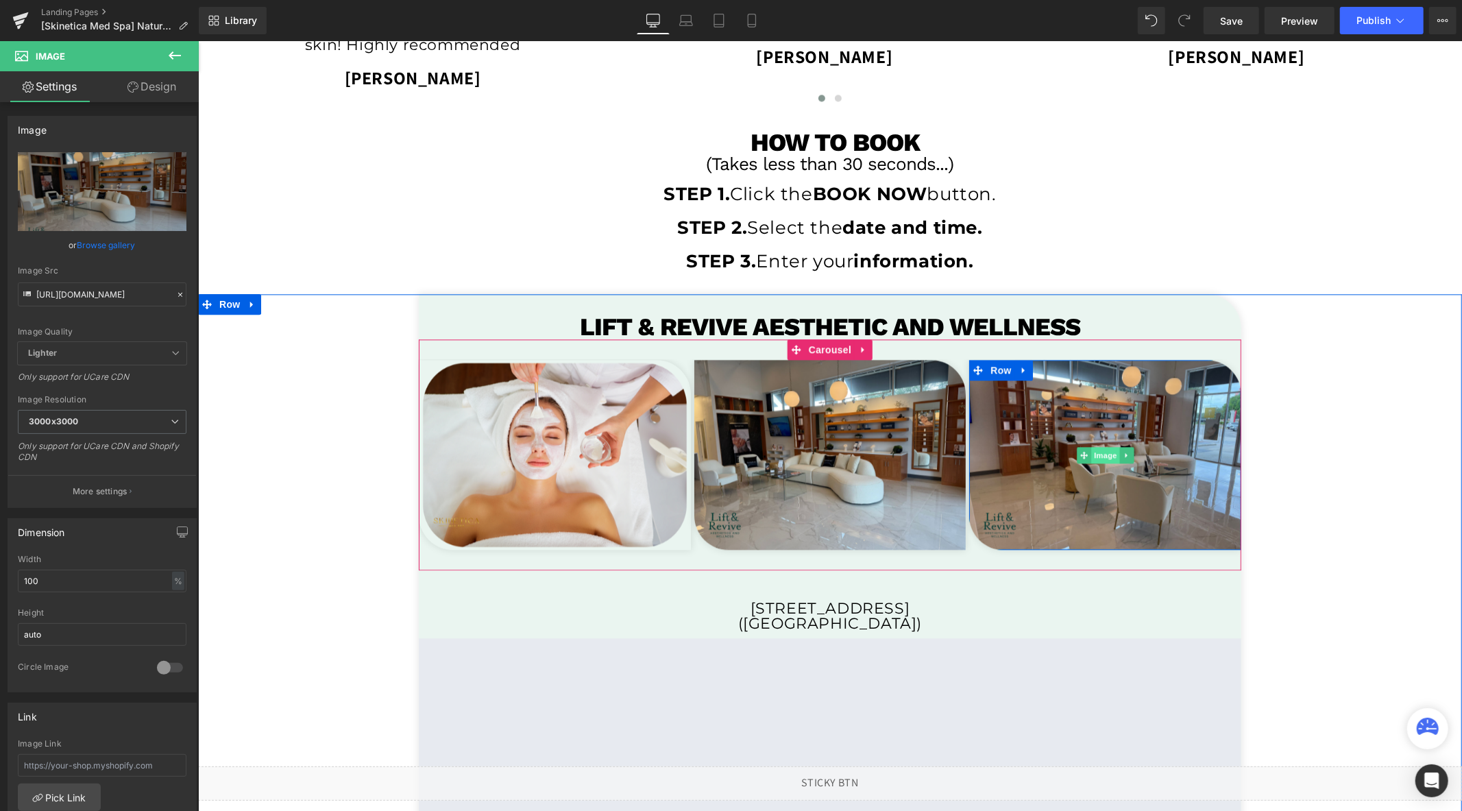
click at [1098, 455] on span "Image" at bounding box center [1105, 454] width 29 height 16
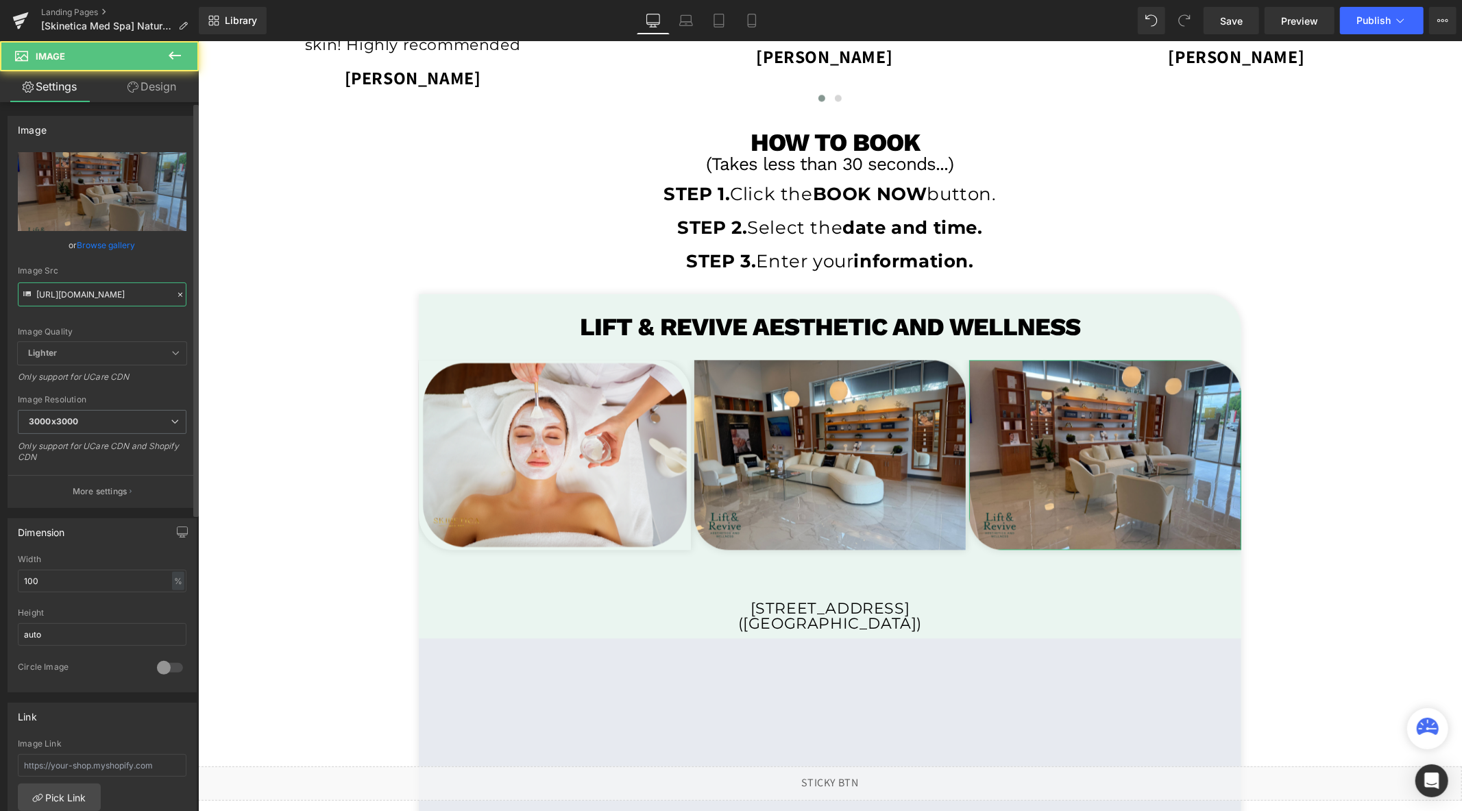
click at [110, 300] on input "https://cdn.shopify.com/s/files/1/0758/1601/0010/files/LR_SO_3_3000x3000.png?v=…" at bounding box center [102, 294] width 169 height 24
paste input "skinetica_temp_3.png?v=175623803"
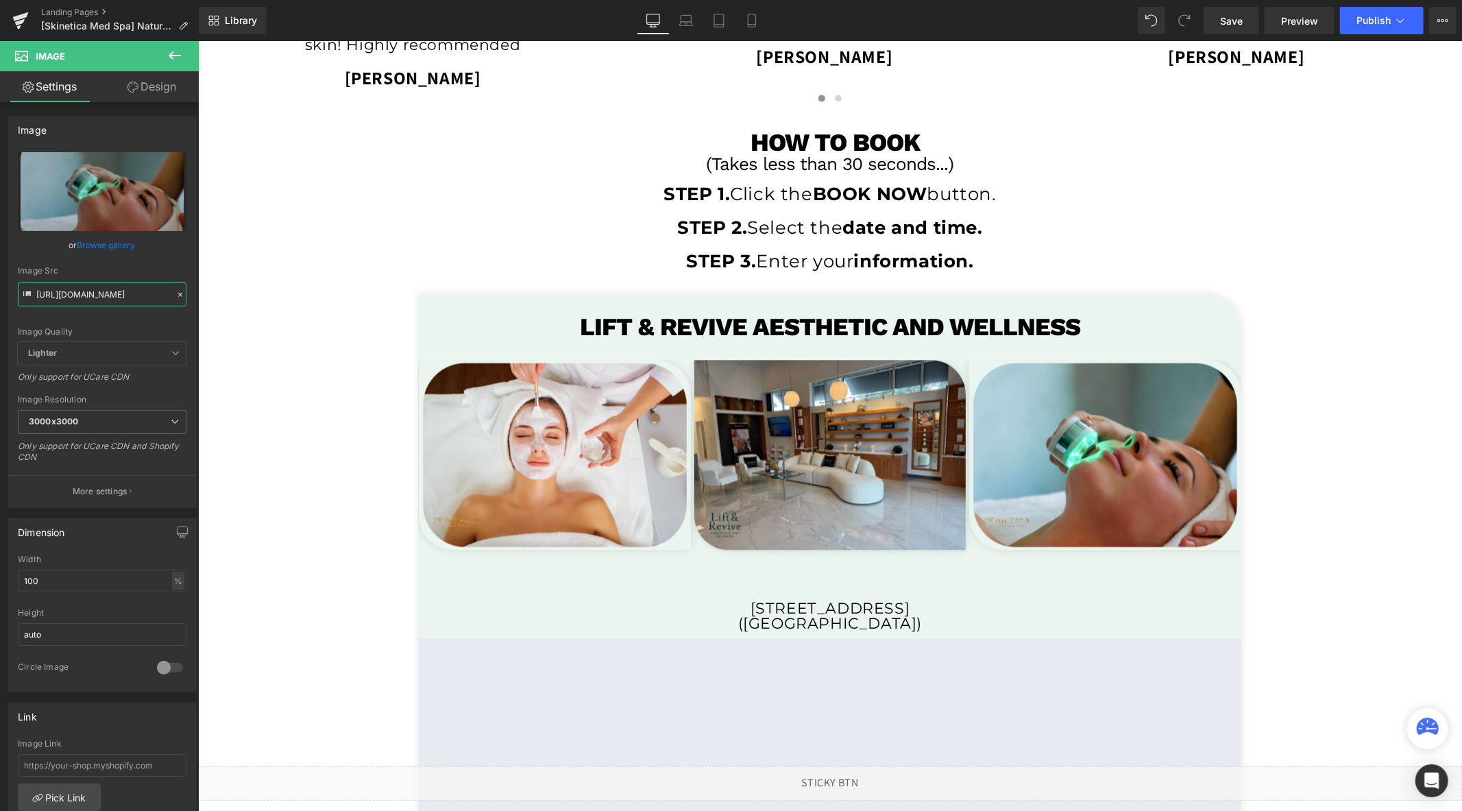
type input "https://cdn.shopify.com/s/files/1/0758/1601/0010/files/skinetica_temp_3_3000x30…"
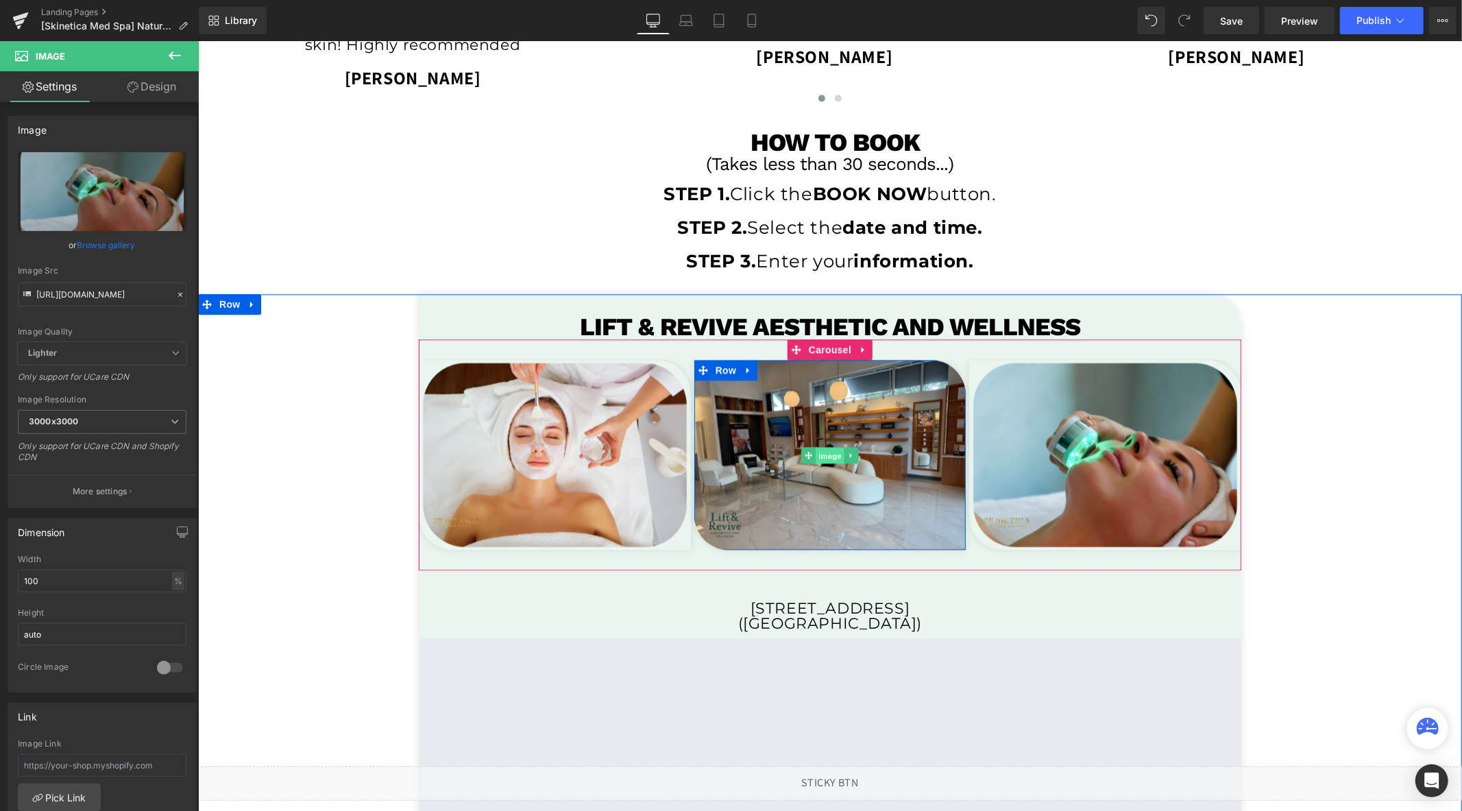
click at [817, 450] on span "Image" at bounding box center [829, 454] width 29 height 16
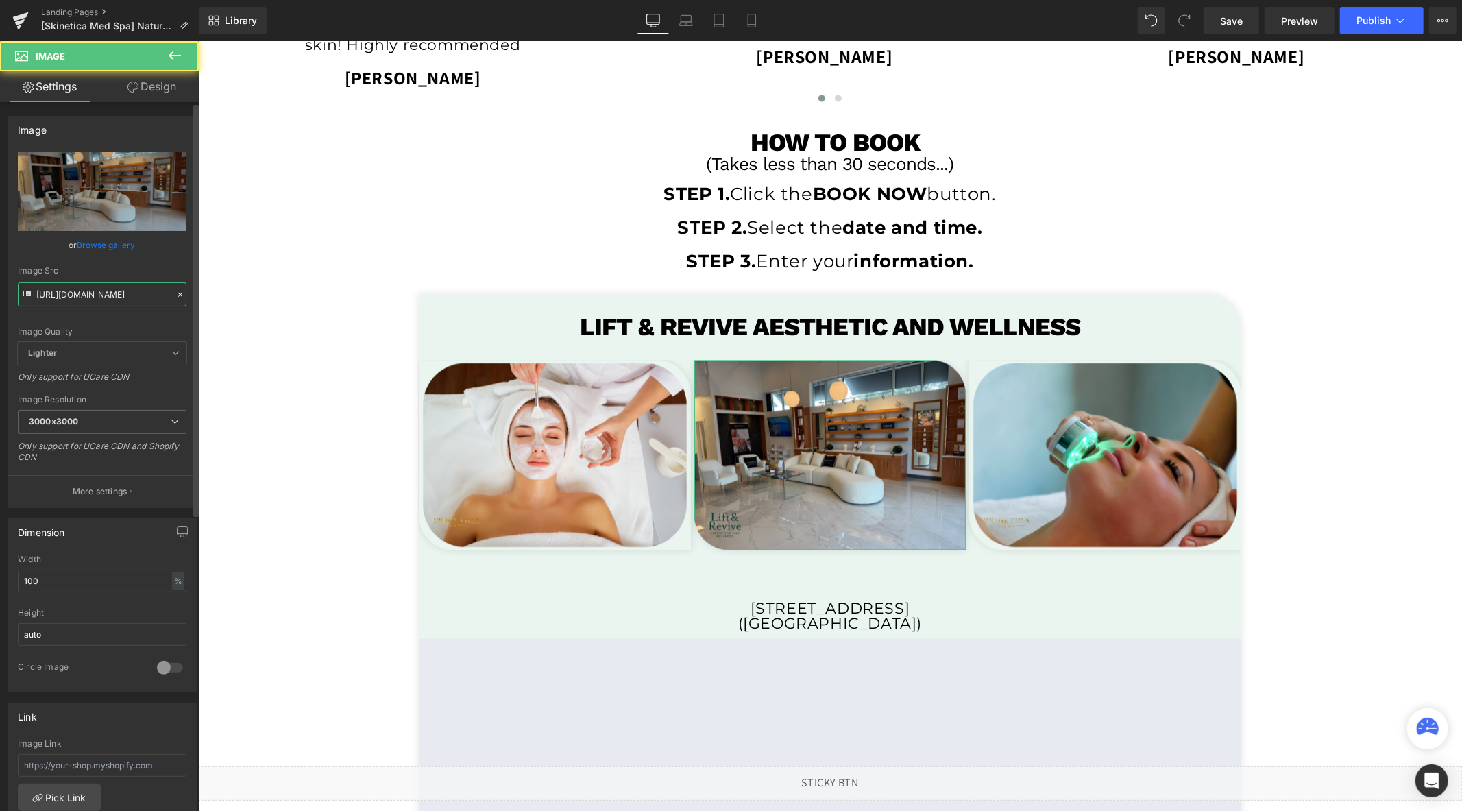
click at [117, 297] on input "https://cdn.shopify.com/s/files/1/0758/1601/0010/files/LR_SO_2_3000x3000.png?v=…" at bounding box center [102, 294] width 169 height 24
paste input "skinetica_temp_2.png?v=175623803"
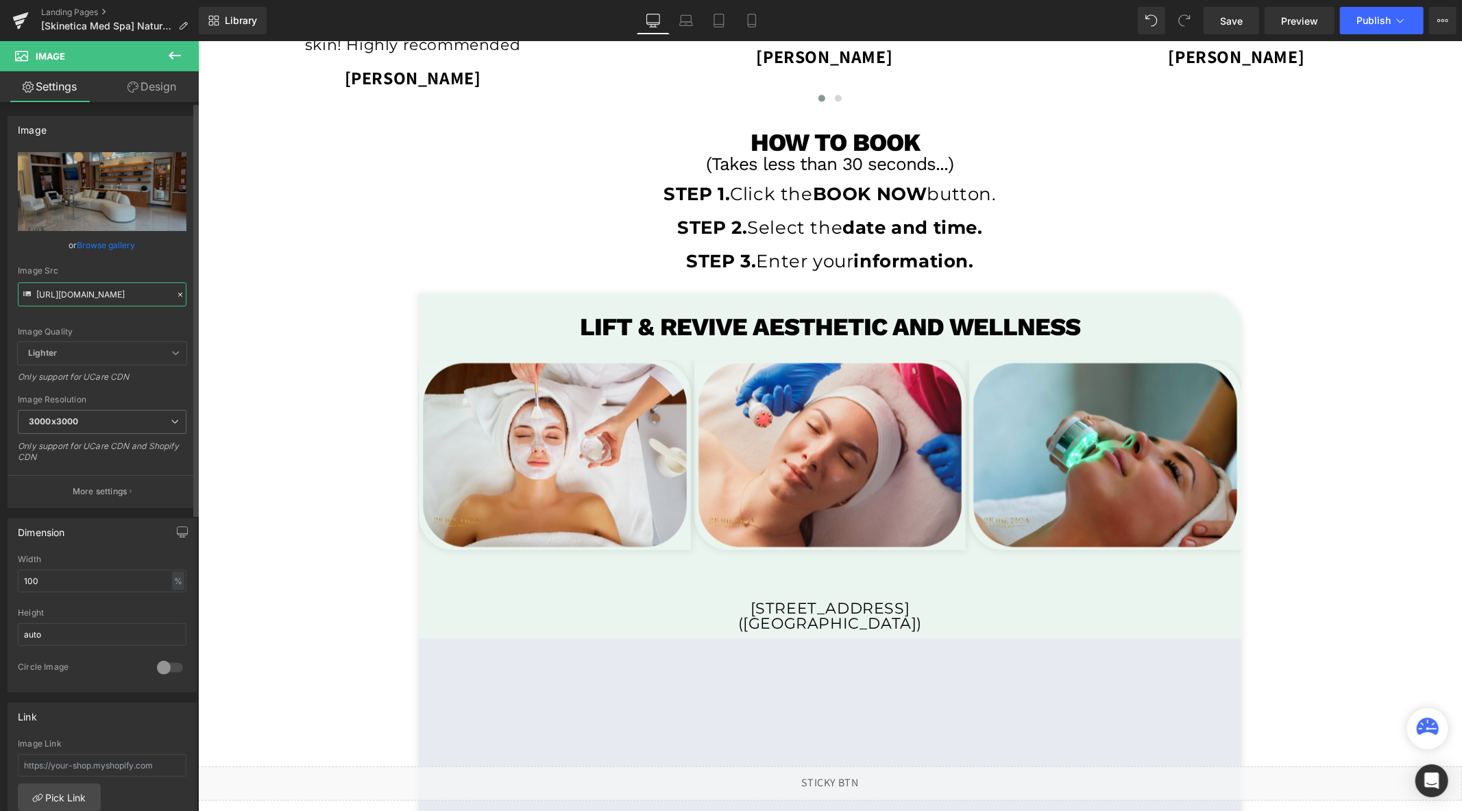
type input "https://cdn.shopify.com/s/files/1/0758/1601/0010/files/skinetica_temp_2.png?v=1…"
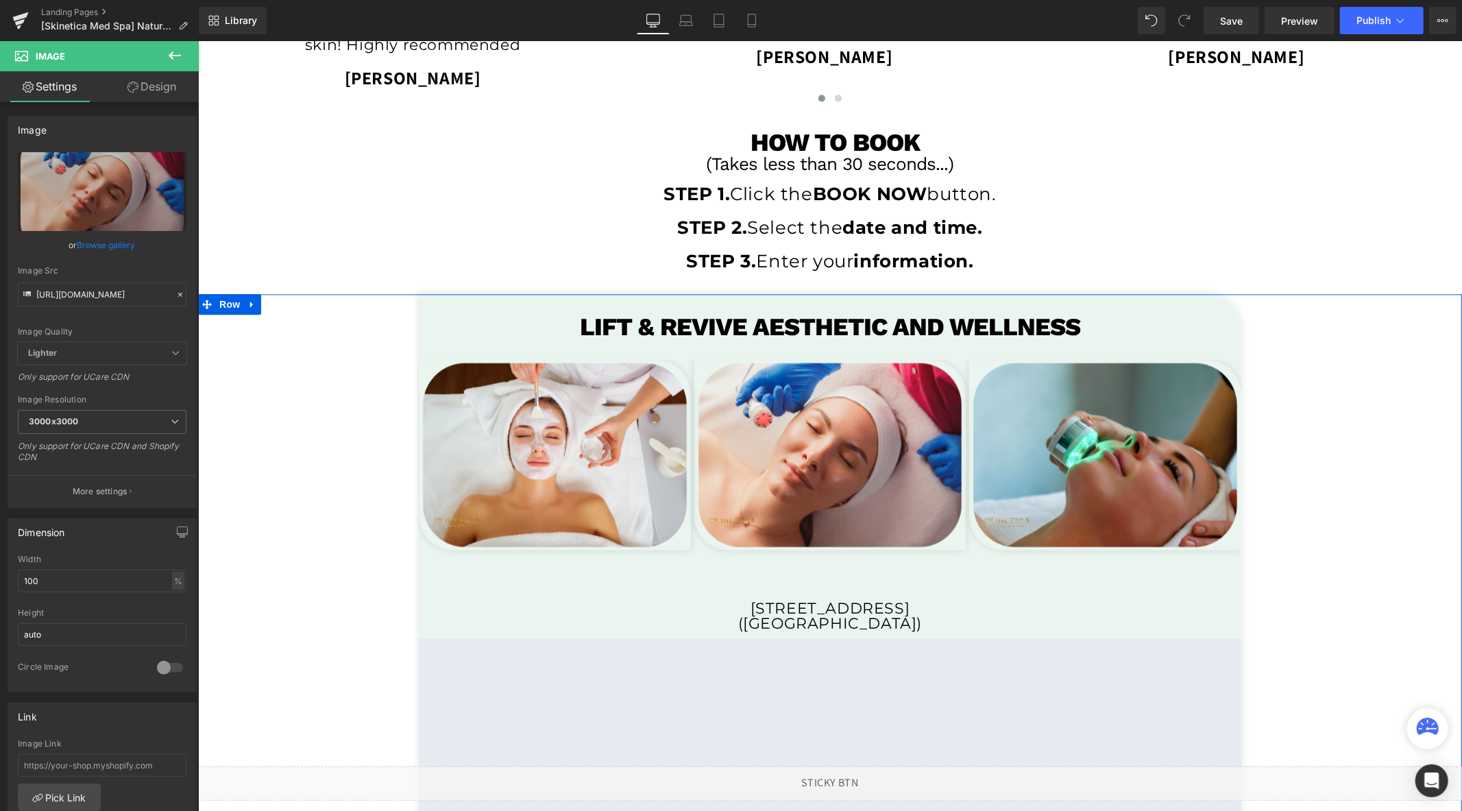
click at [281, 426] on div "LIFT & REVIVE AESTHETIC AND WELLNESS Heading Image Row Image Row Image Row ‹ › …" at bounding box center [829, 602] width 1264 height 619
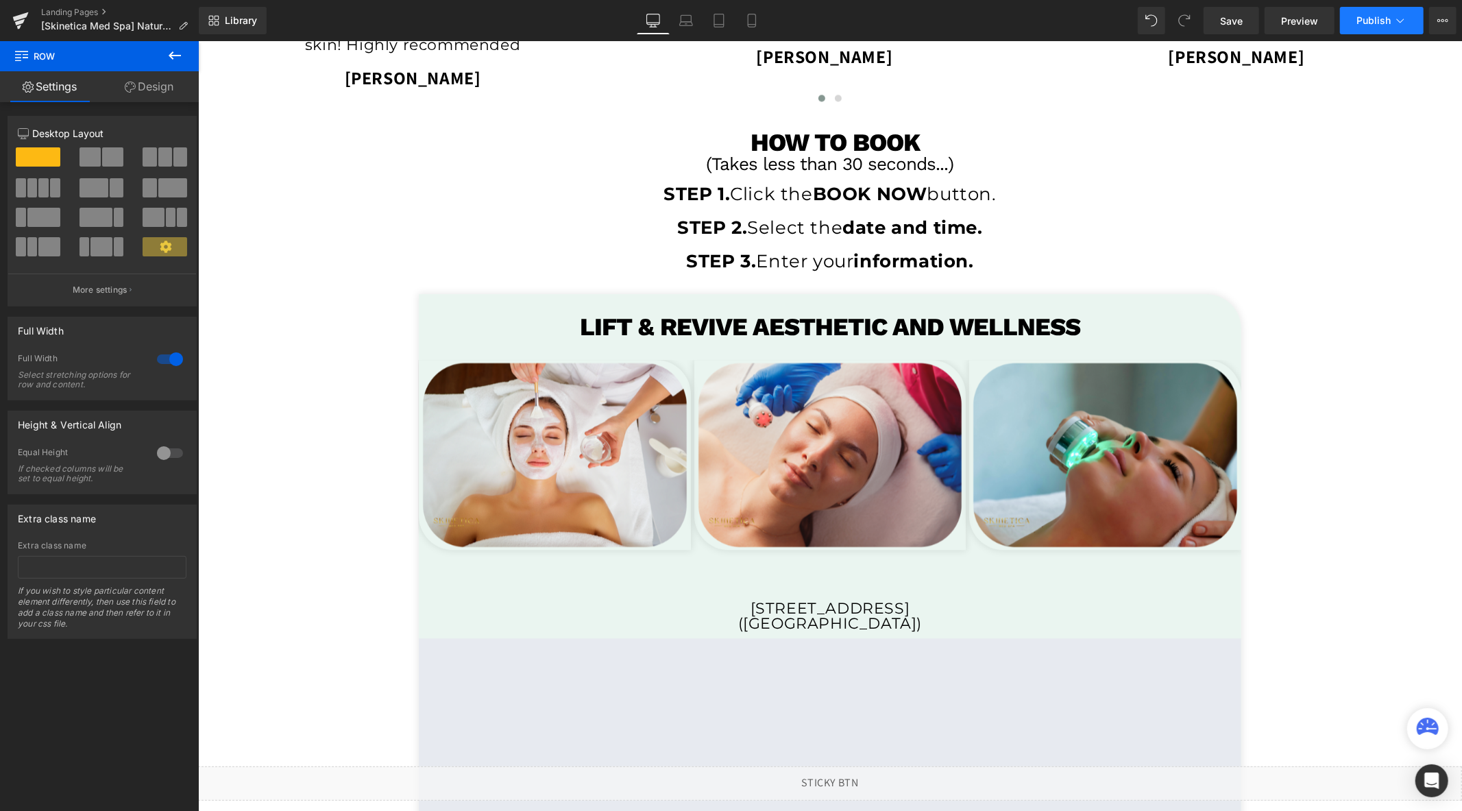
click at [1380, 22] on span "Publish" at bounding box center [1374, 20] width 34 height 11
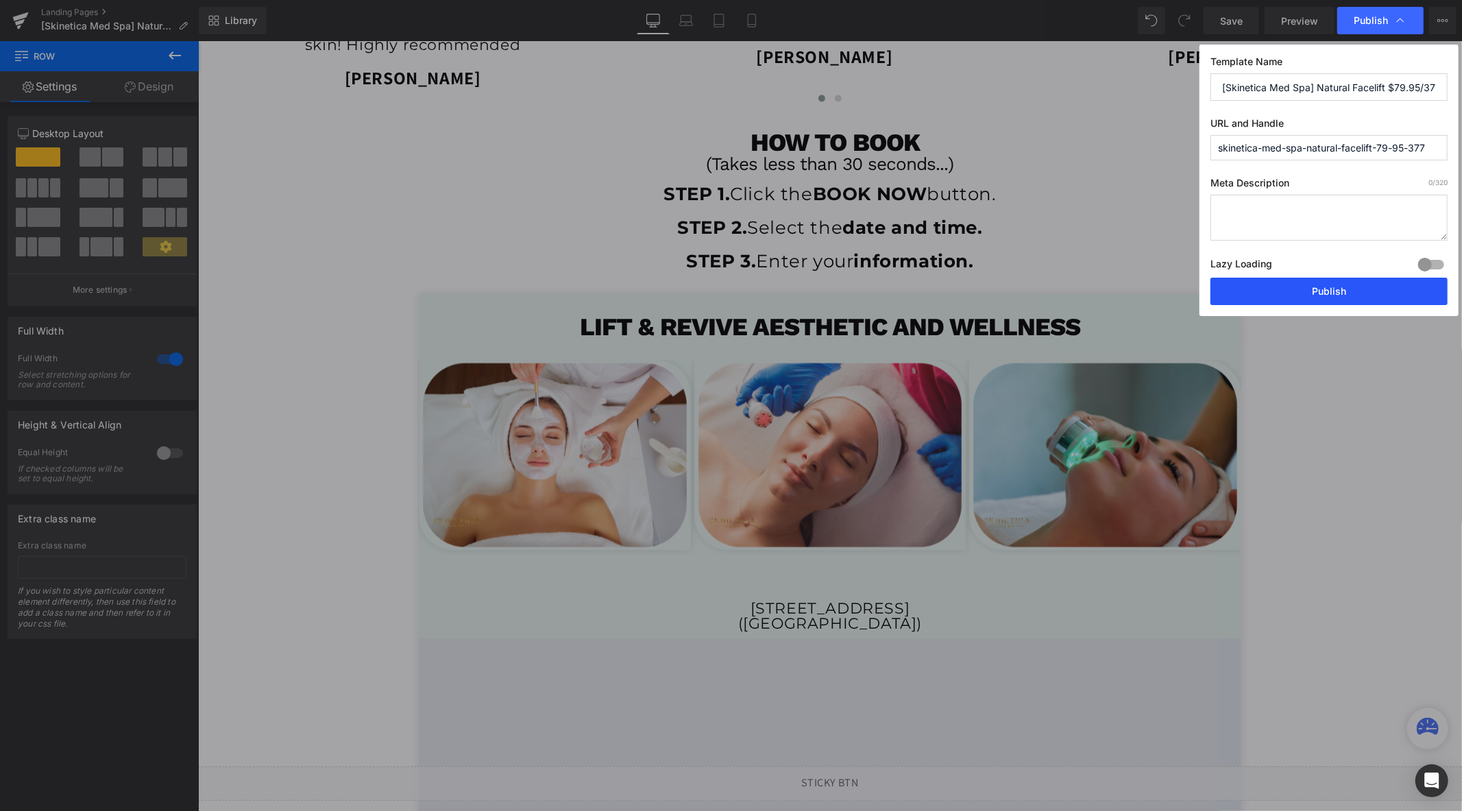
drag, startPoint x: 1323, startPoint y: 291, endPoint x: 1121, endPoint y: 248, distance: 206.8
click at [1323, 291] on button "Publish" at bounding box center [1329, 291] width 237 height 27
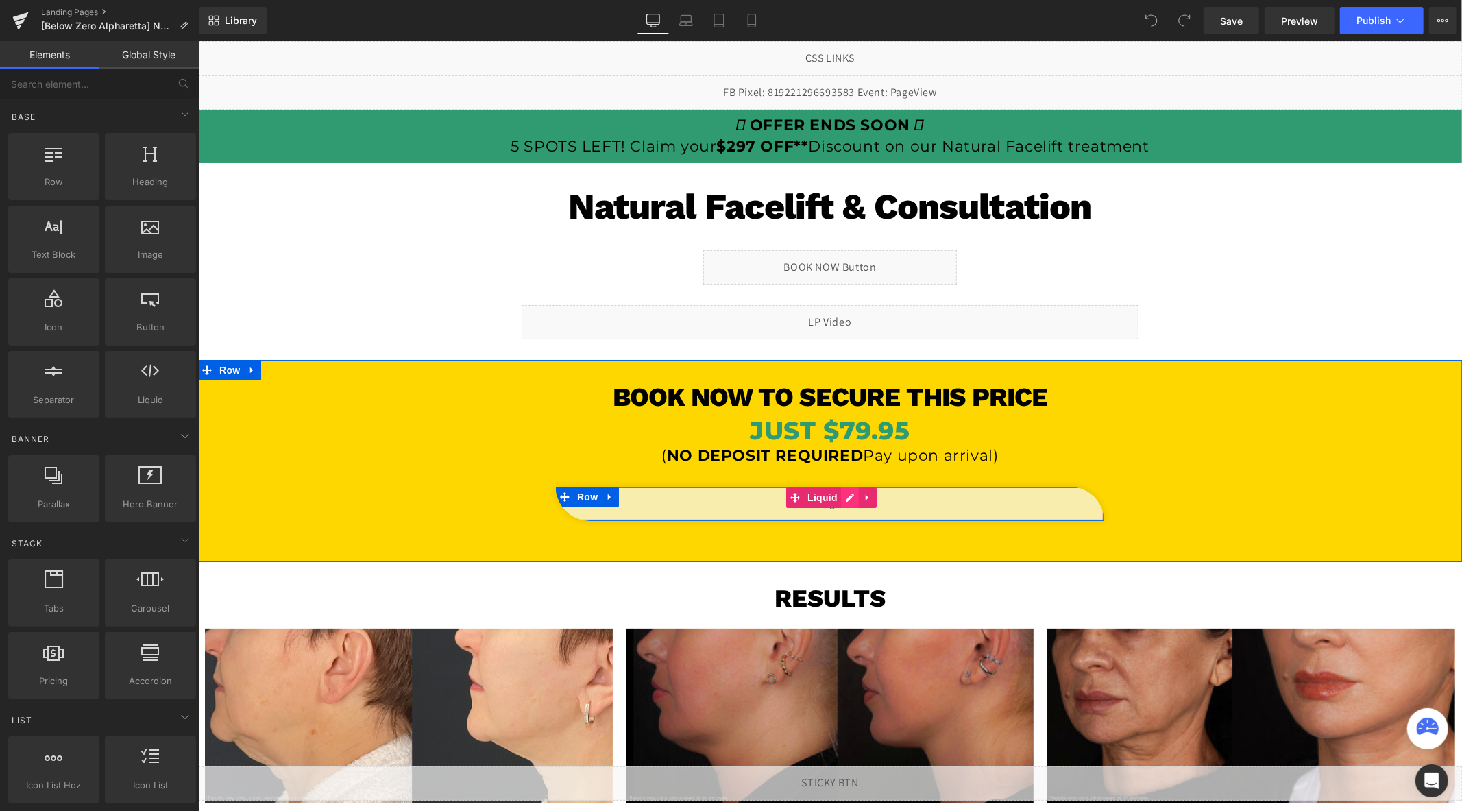
click at [845, 498] on div "Liquid" at bounding box center [829, 503] width 549 height 34
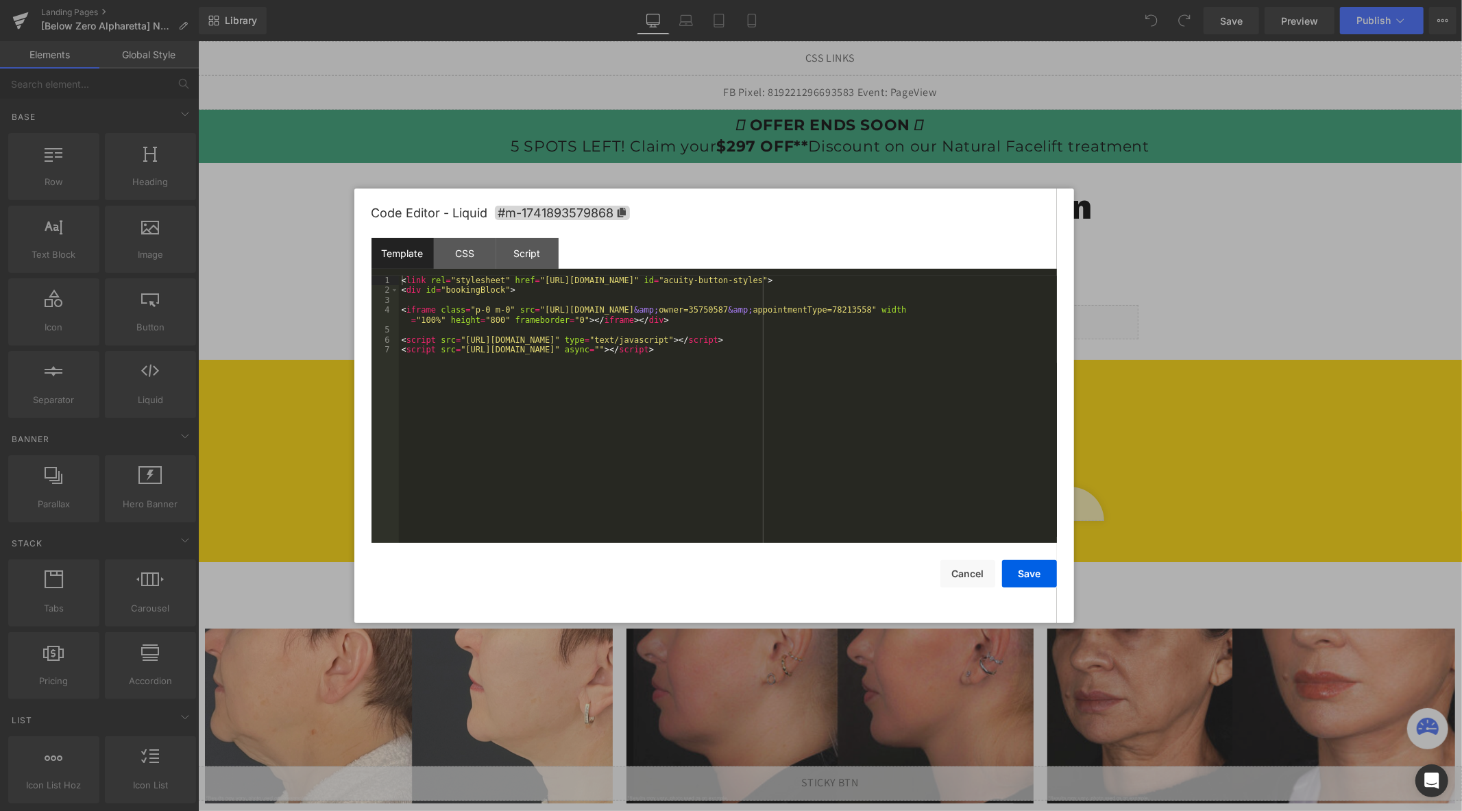
click at [655, 362] on div "< link rel = "stylesheet" href = "https://embed.acuityscheduling.com/embed/butt…" at bounding box center [728, 419] width 658 height 287
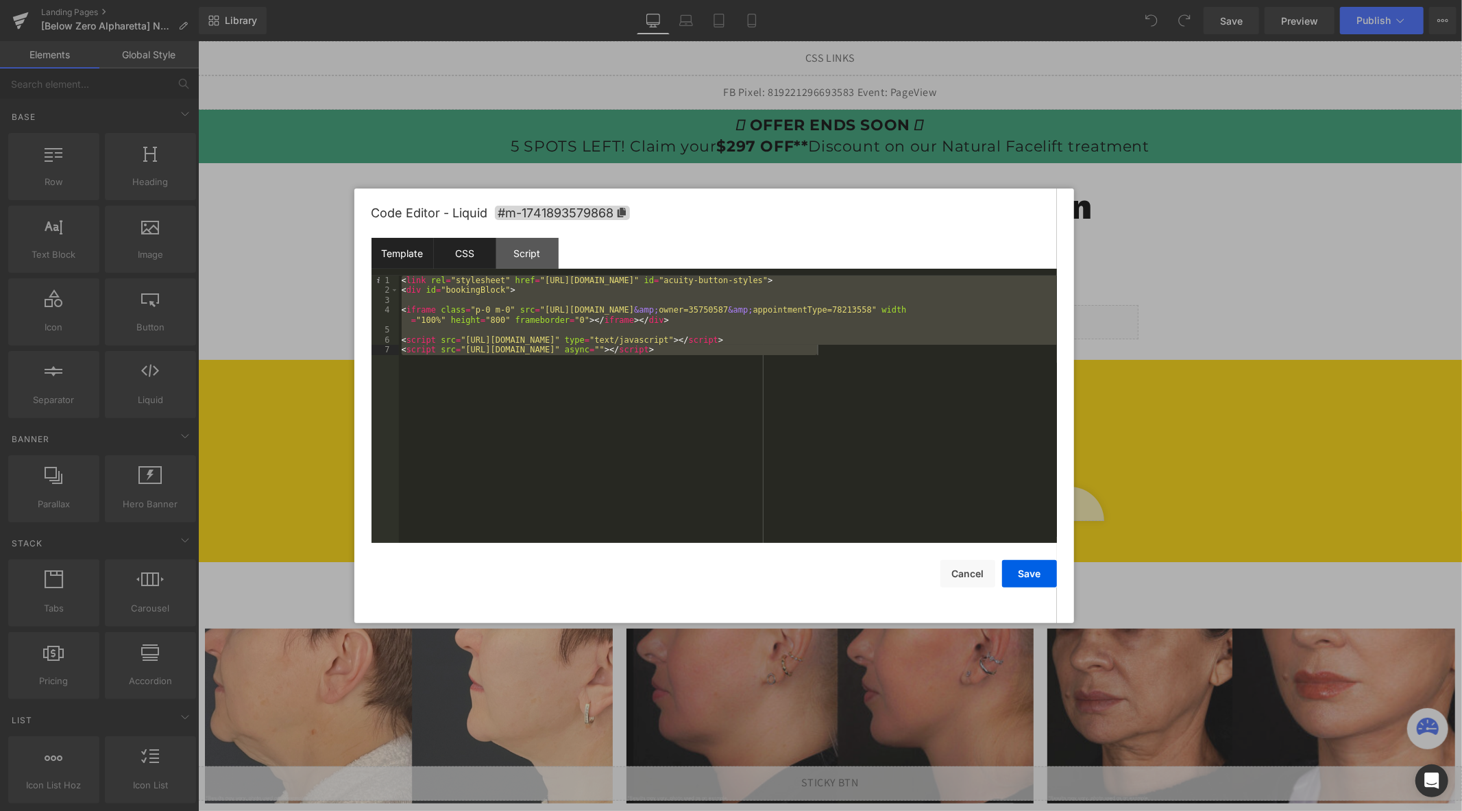
click at [453, 243] on div "CSS" at bounding box center [465, 253] width 62 height 31
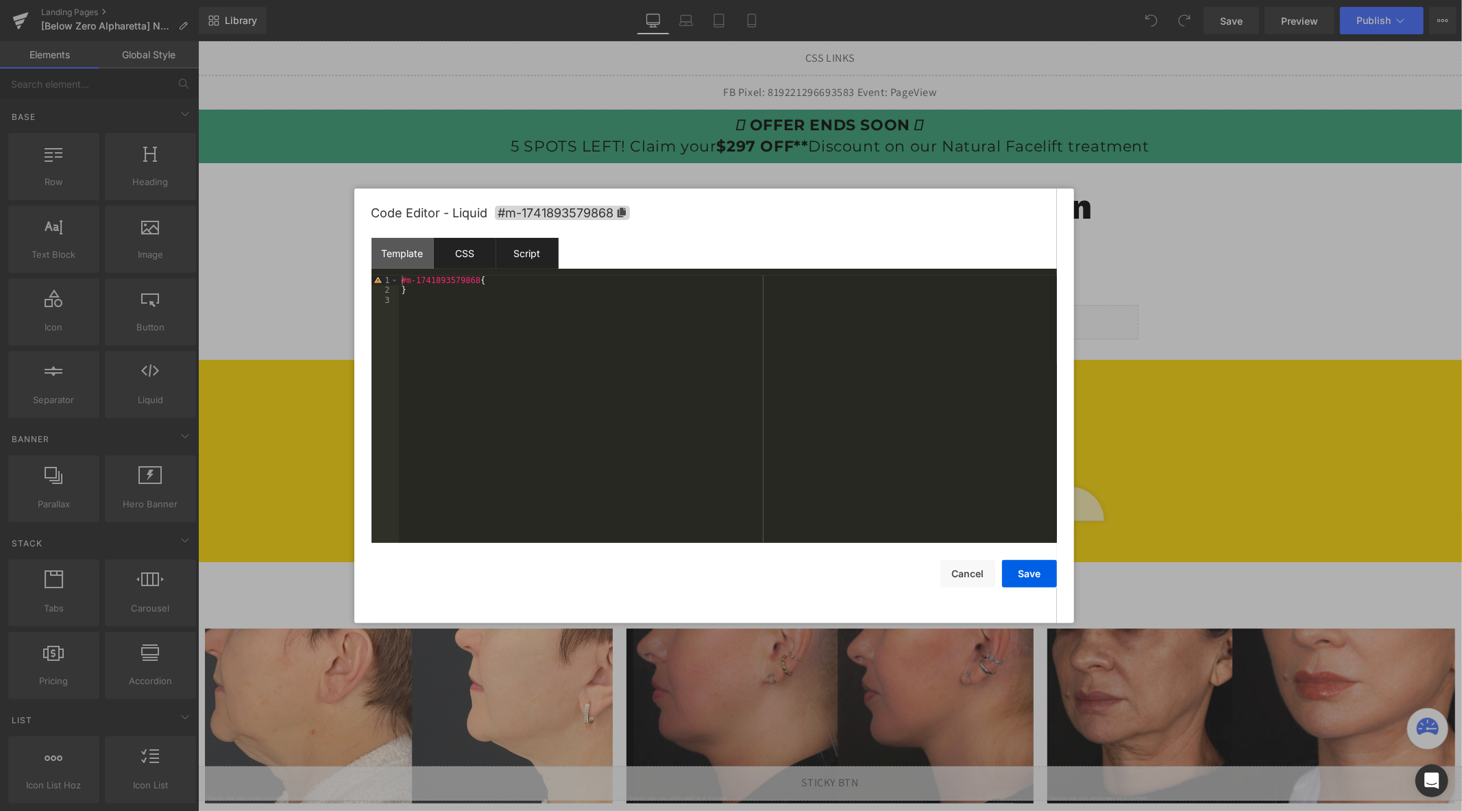
click at [545, 248] on div "Script" at bounding box center [527, 253] width 62 height 31
drag, startPoint x: 631, startPoint y: 328, endPoint x: 634, endPoint y: 319, distance: 9.5
click at [632, 325] on div "( function ( jQuery ) { // var $module = jQuery('#m-1741893579868').children('.…" at bounding box center [728, 419] width 658 height 287
